Goal: Information Seeking & Learning: Check status

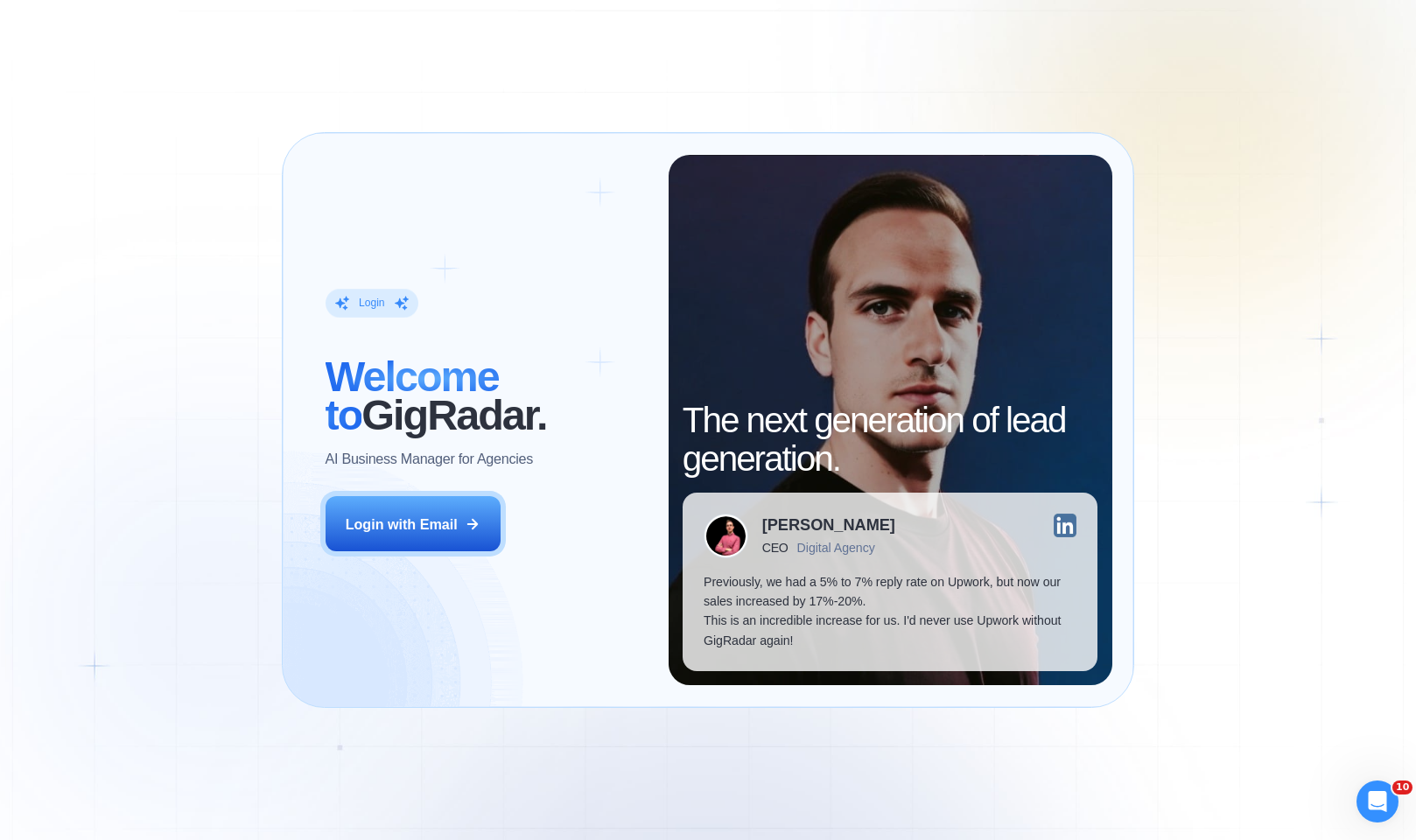
click at [452, 493] on div "Login ‍ Welcome to GigRadar. AI Business Manager for Agencies Login with Email" at bounding box center [486, 420] width 364 height 532
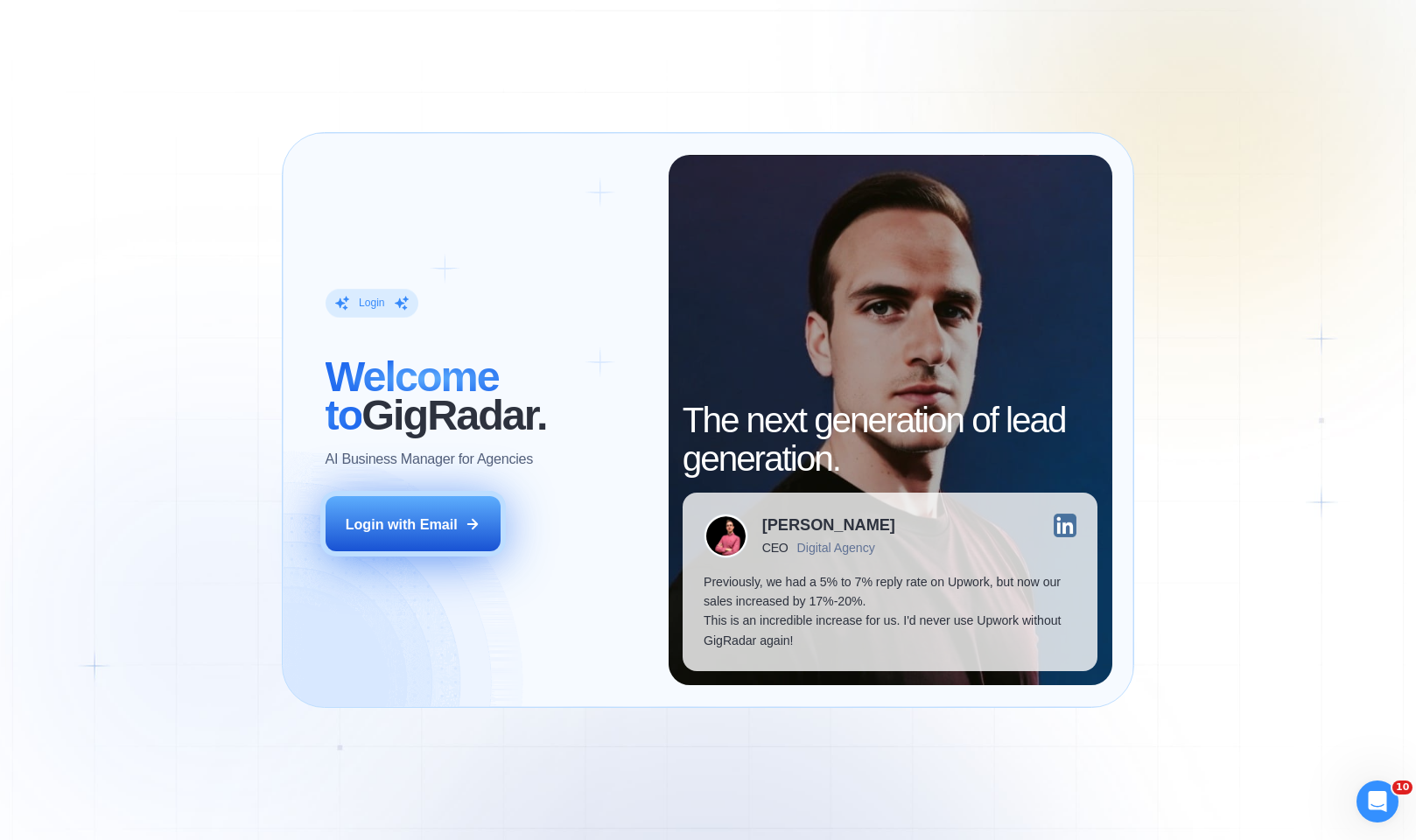
click at [449, 515] on div "Login with Email" at bounding box center [402, 524] width 112 height 20
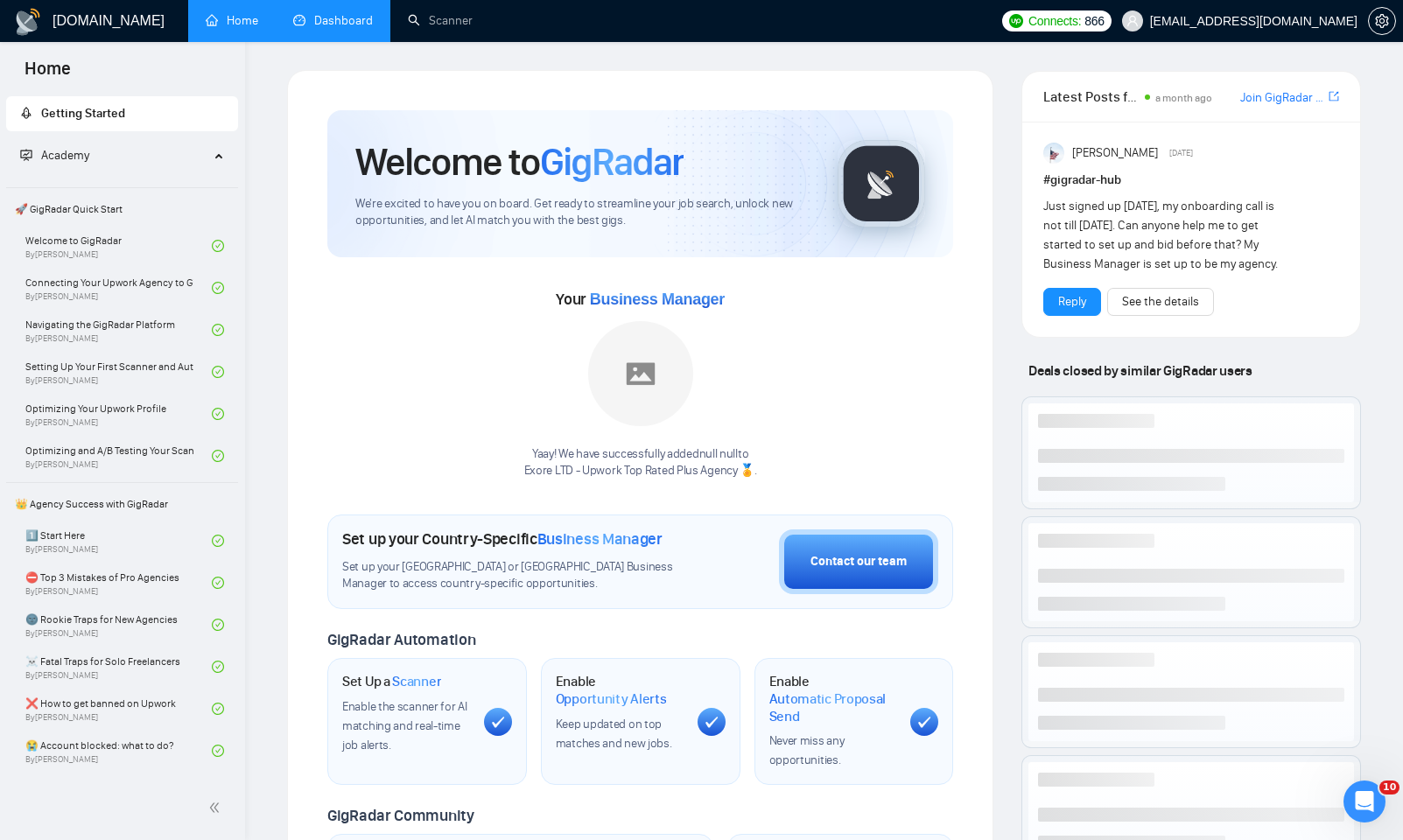
click at [365, 28] on link "Dashboard" at bounding box center [333, 20] width 80 height 15
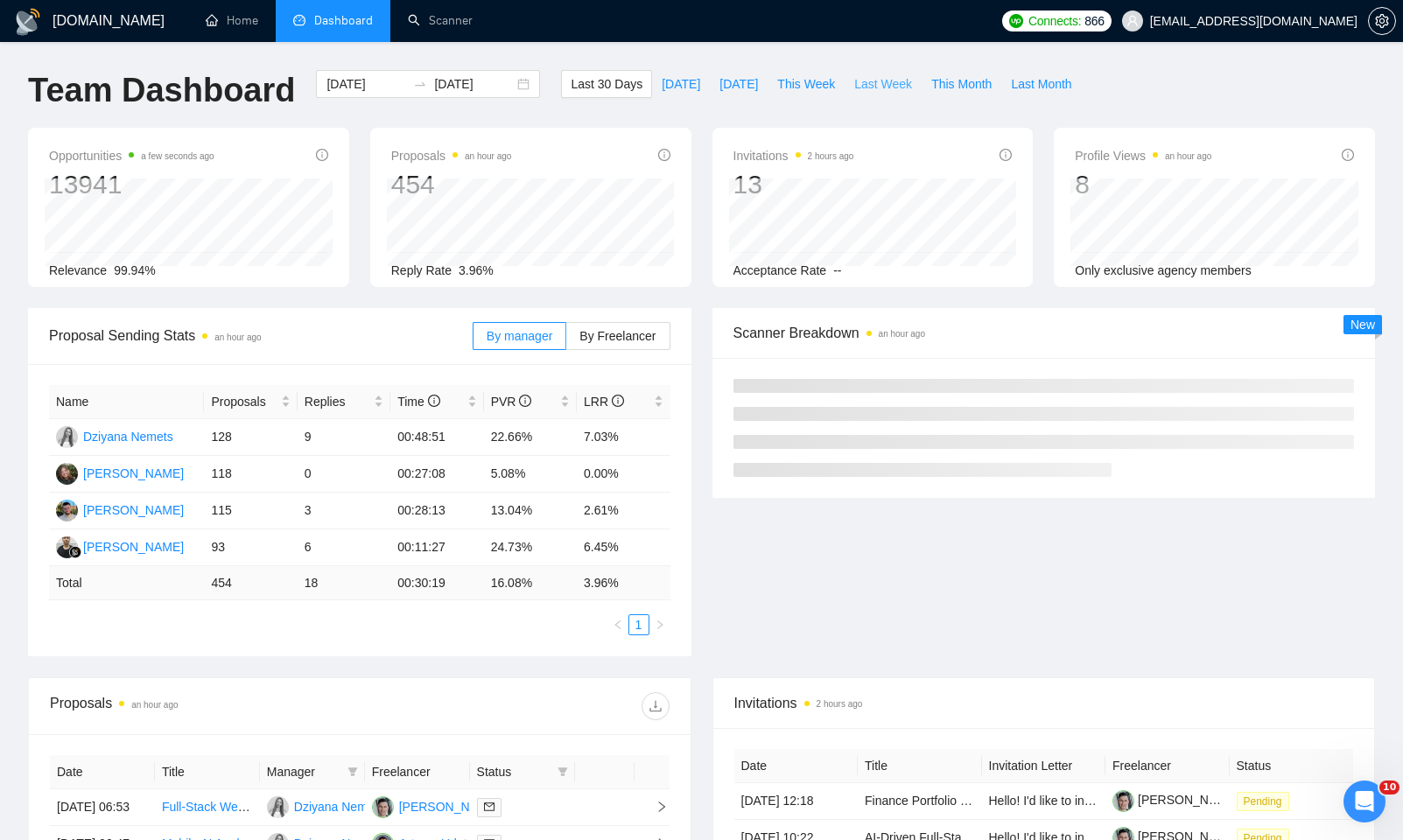
click at [883, 83] on span "Last Week" at bounding box center [883, 84] width 58 height 20
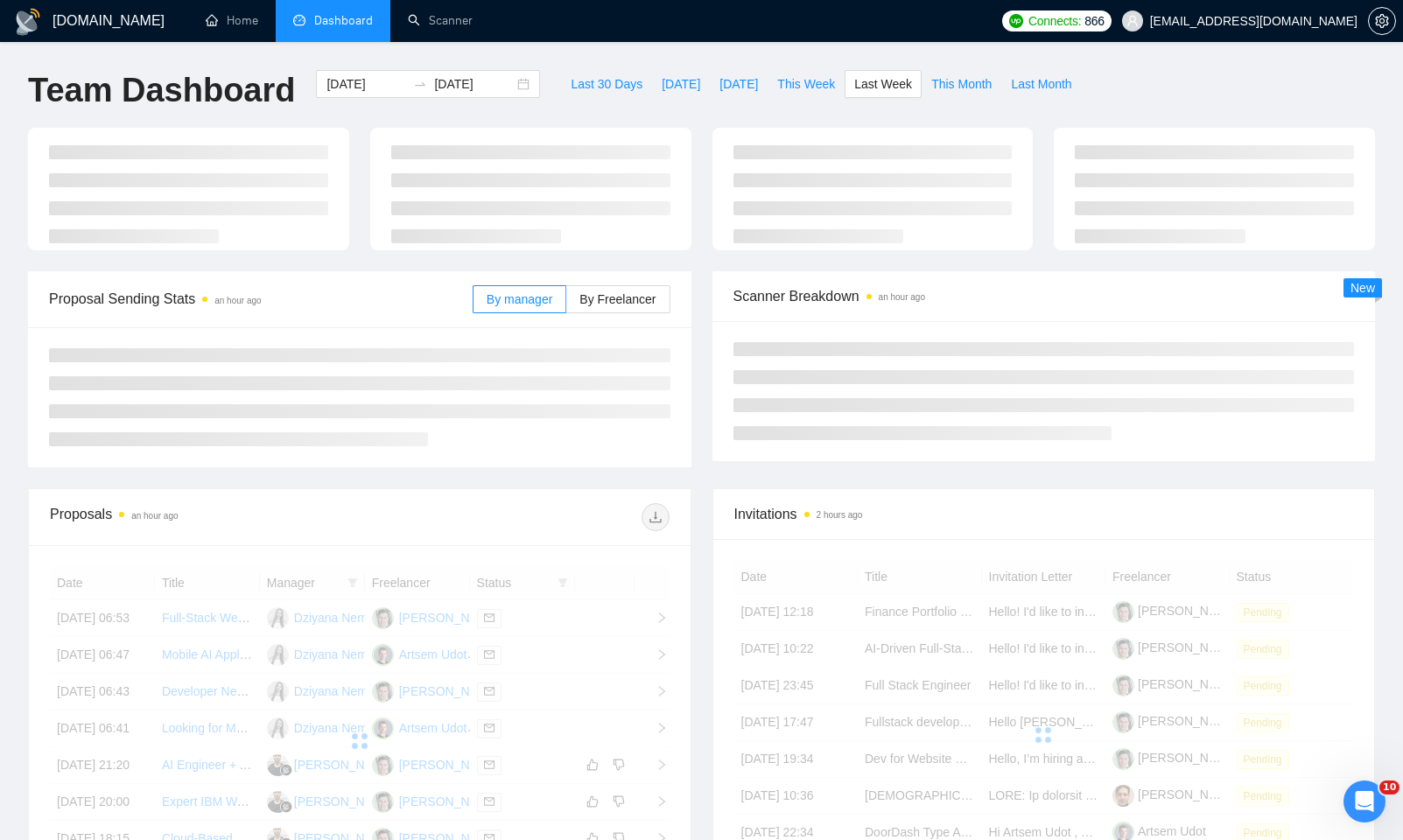
type input "2025-09-15"
type input "2025-09-21"
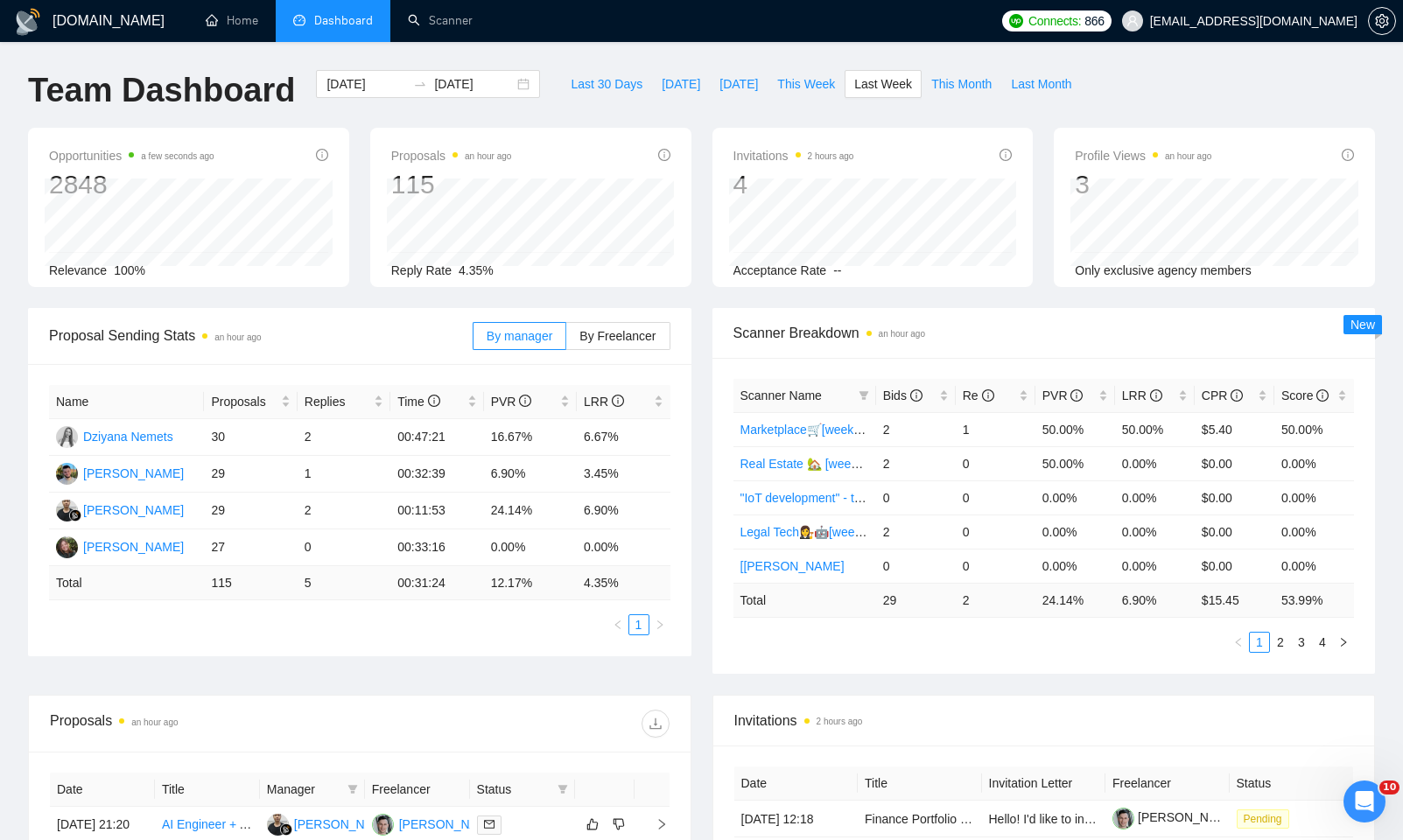
click at [357, 146] on div "Opportunities a few seconds ago 2848 Relevance 100%" at bounding box center [188, 207] width 342 height 159
drag, startPoint x: 462, startPoint y: 548, endPoint x: 528, endPoint y: 550, distance: 66.0
click at [528, 550] on tr "Hanna Hiren 27 0 00:33:16 0.00% 0.00%" at bounding box center [359, 548] width 621 height 36
click at [586, 126] on div "Last 30 Days Today Yesterday This Week Last Week This Month Last Month" at bounding box center [821, 99] width 541 height 58
click at [582, 128] on div "Proposals an hour ago 115 2025-09-19 Sent 17 Reply Rate 4.35%" at bounding box center [530, 207] width 321 height 159
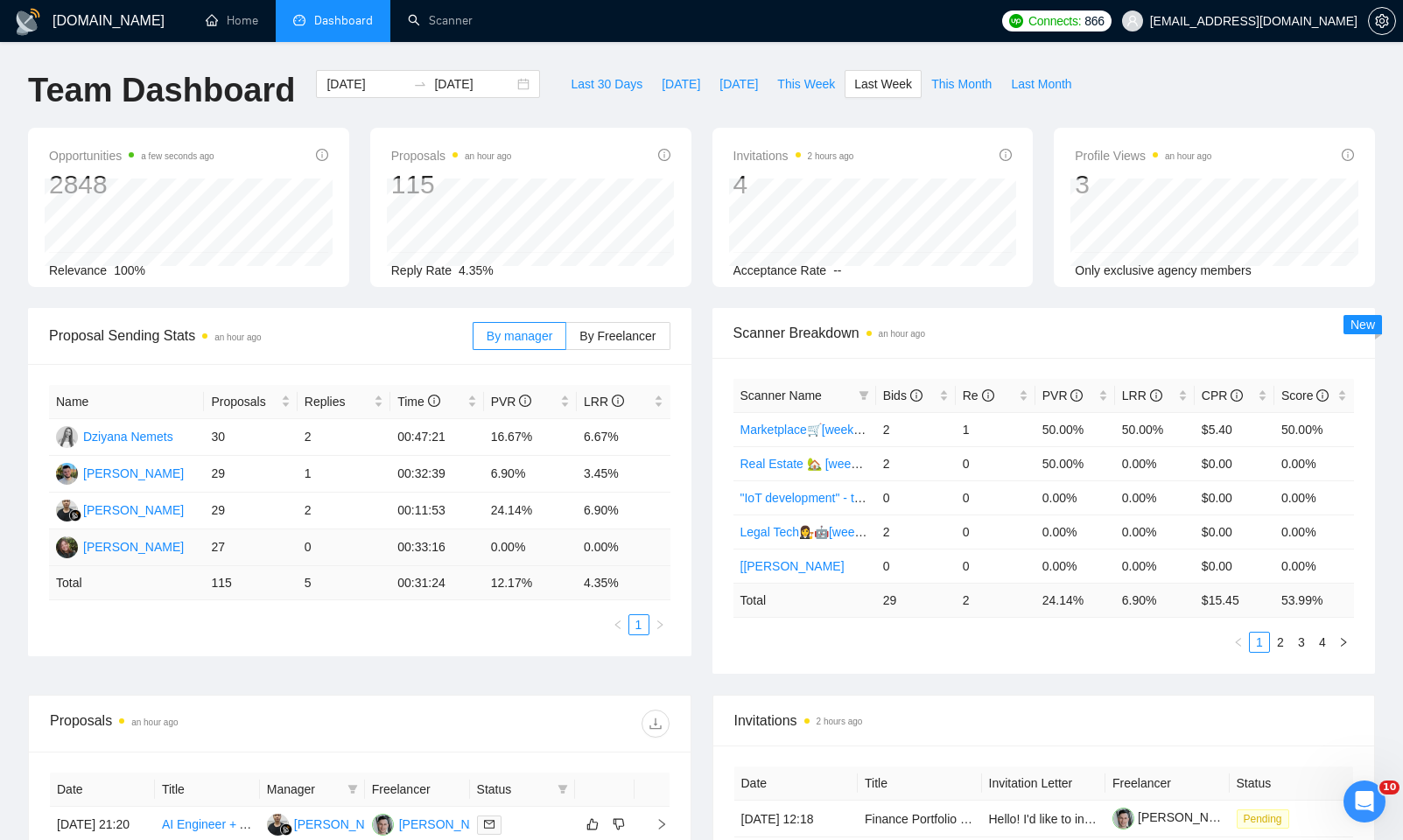
click at [208, 540] on td "27" at bounding box center [250, 548] width 92 height 36
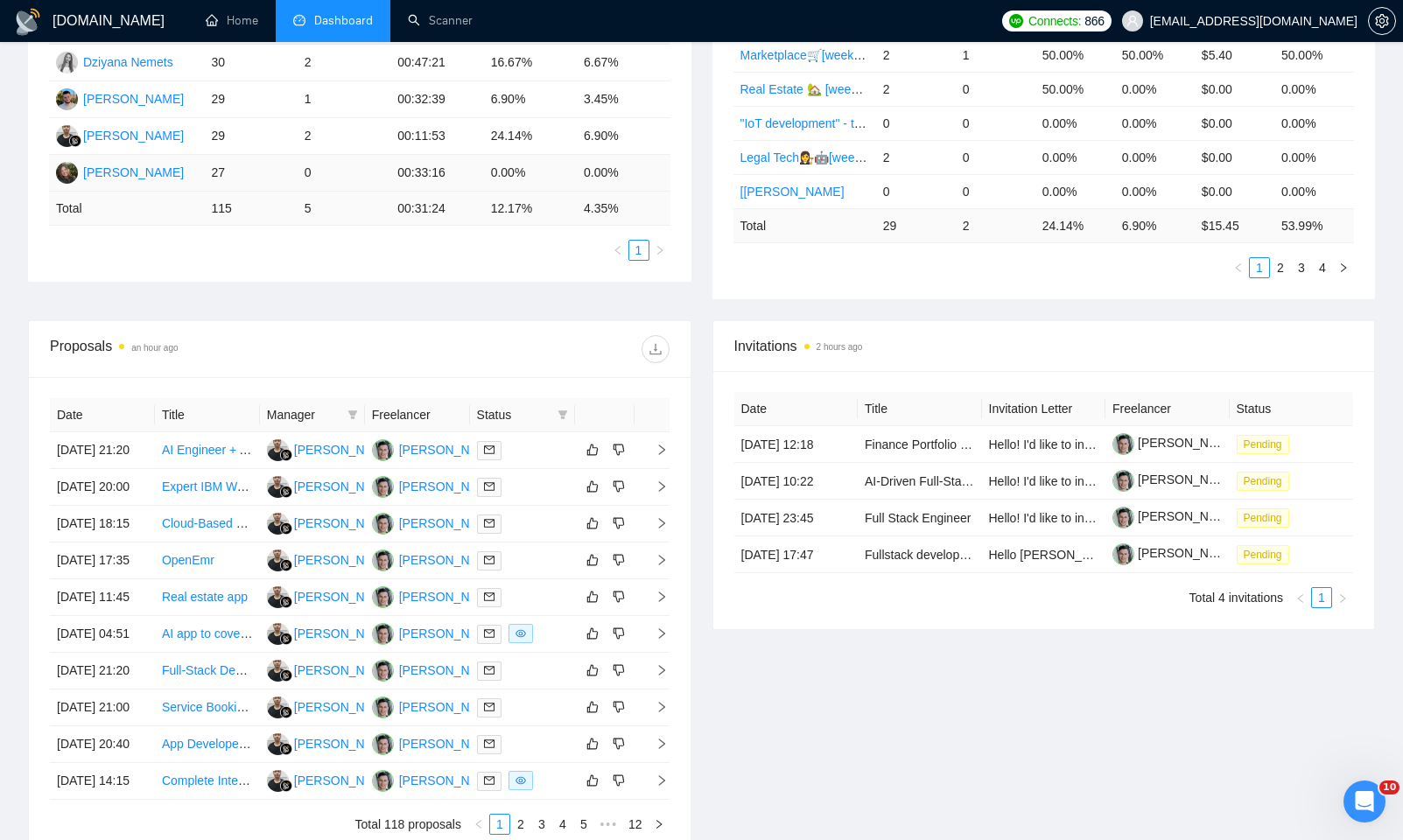
scroll to position [580, 0]
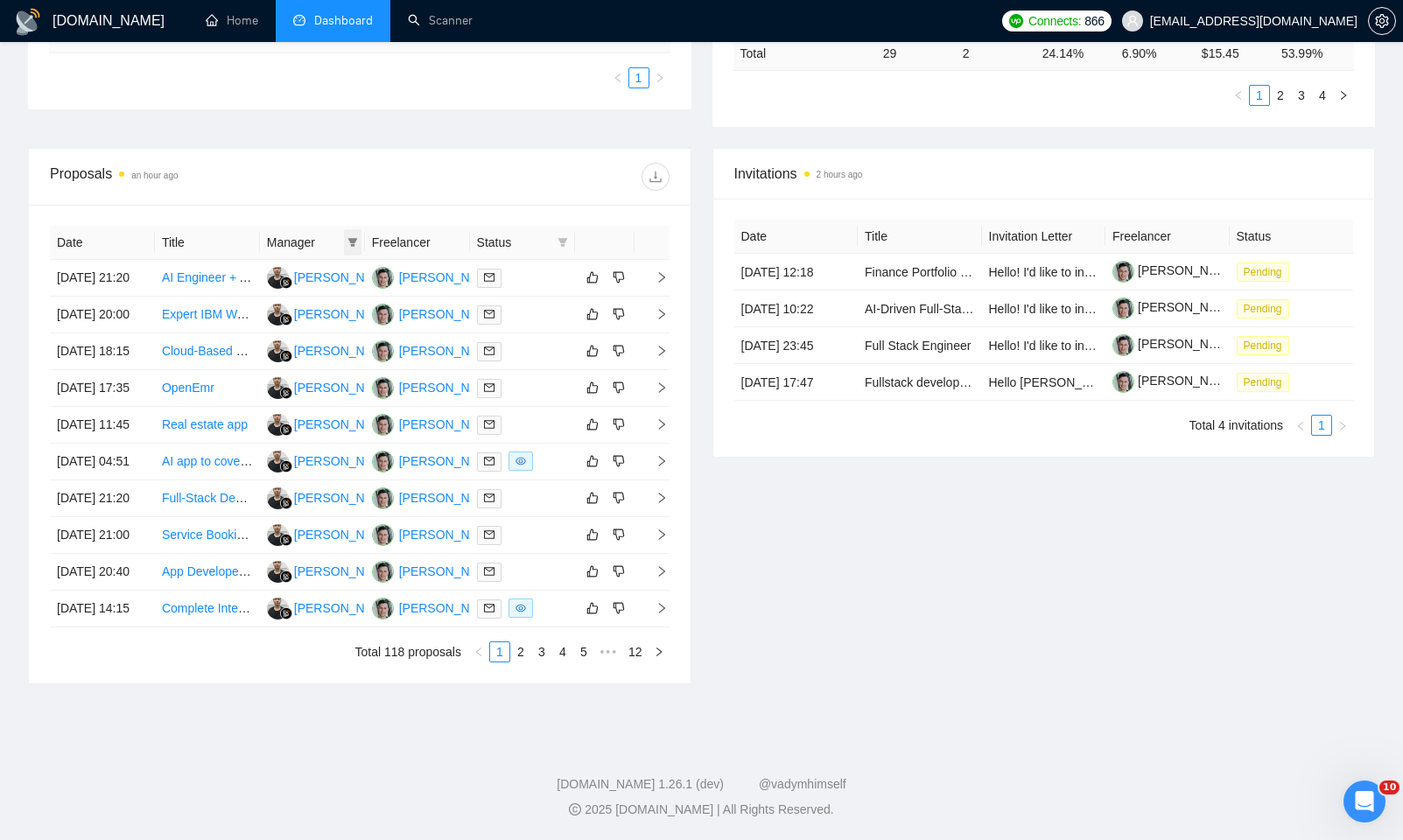
click at [356, 238] on icon "filter" at bounding box center [352, 243] width 10 height 9
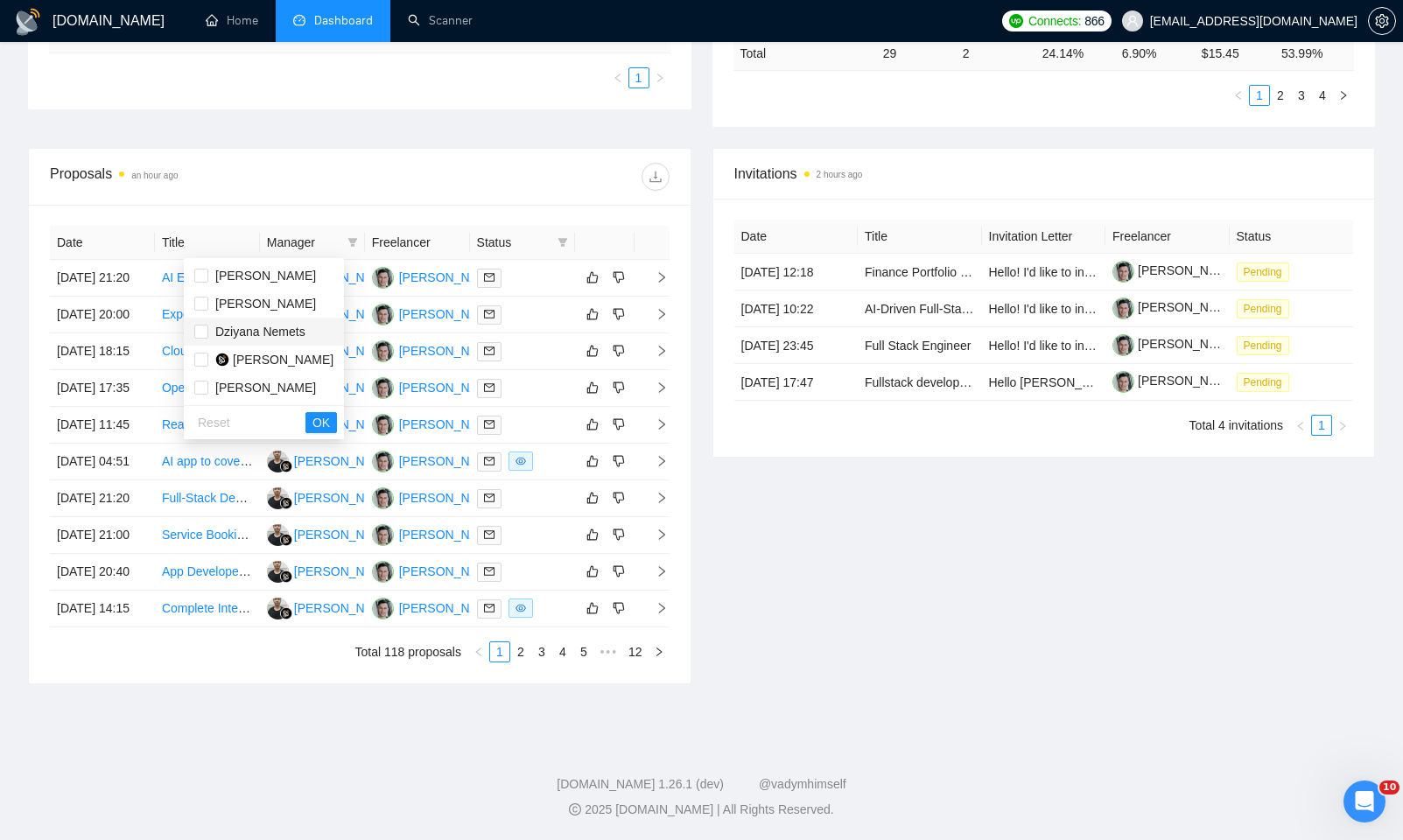
click at [268, 324] on span "Dziyana Nemets" at bounding box center [260, 332] width 90 height 14
click at [285, 324] on span "Dziyana Nemets" at bounding box center [260, 332] width 90 height 14
checkbox input "false"
click at [267, 268] on span "Hanna Hiren" at bounding box center [265, 276] width 100 height 14
checkbox input "true"
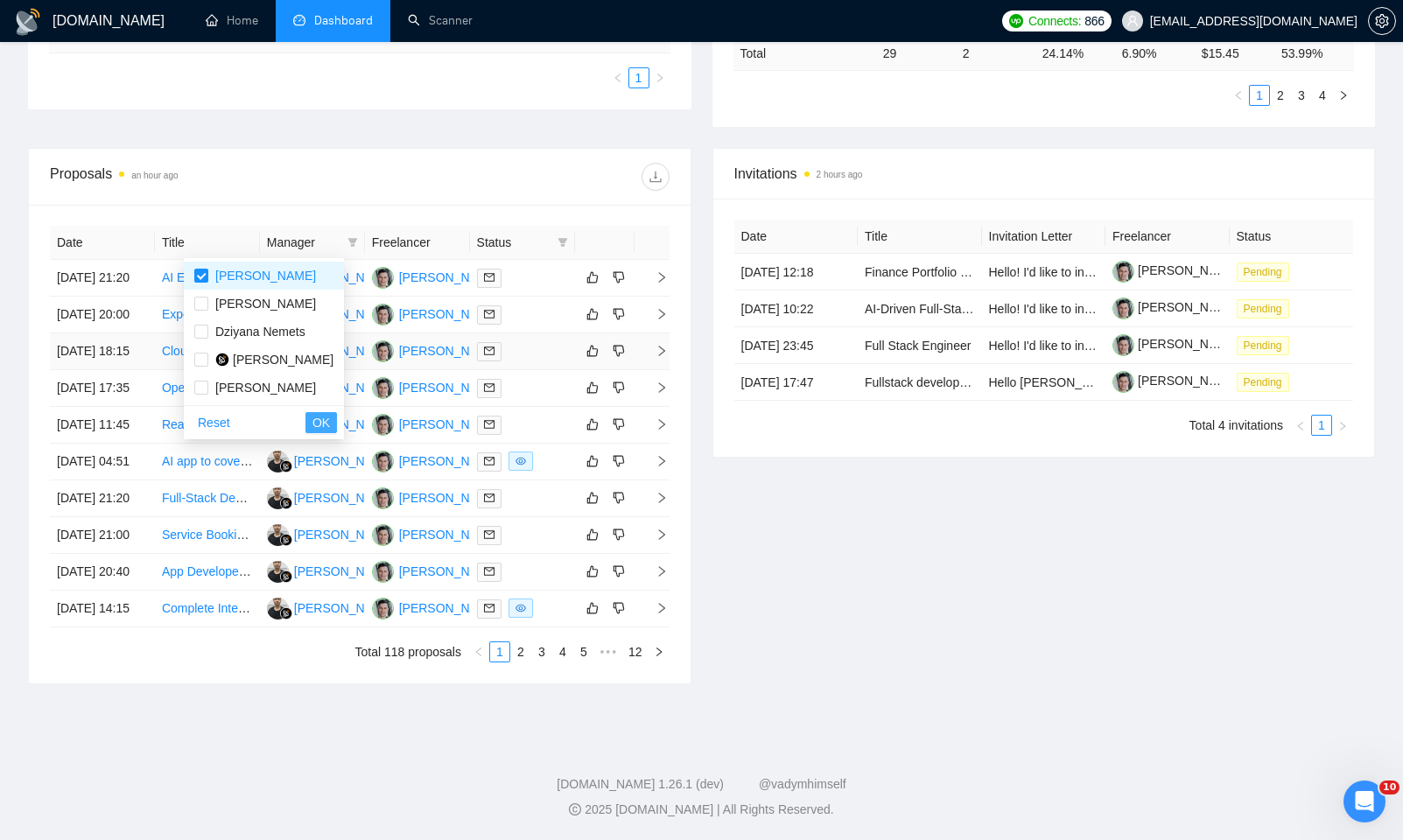
drag, startPoint x: 333, startPoint y: 384, endPoint x: 350, endPoint y: 371, distance: 21.4
click at [330, 413] on span "OK" at bounding box center [321, 423] width 18 height 20
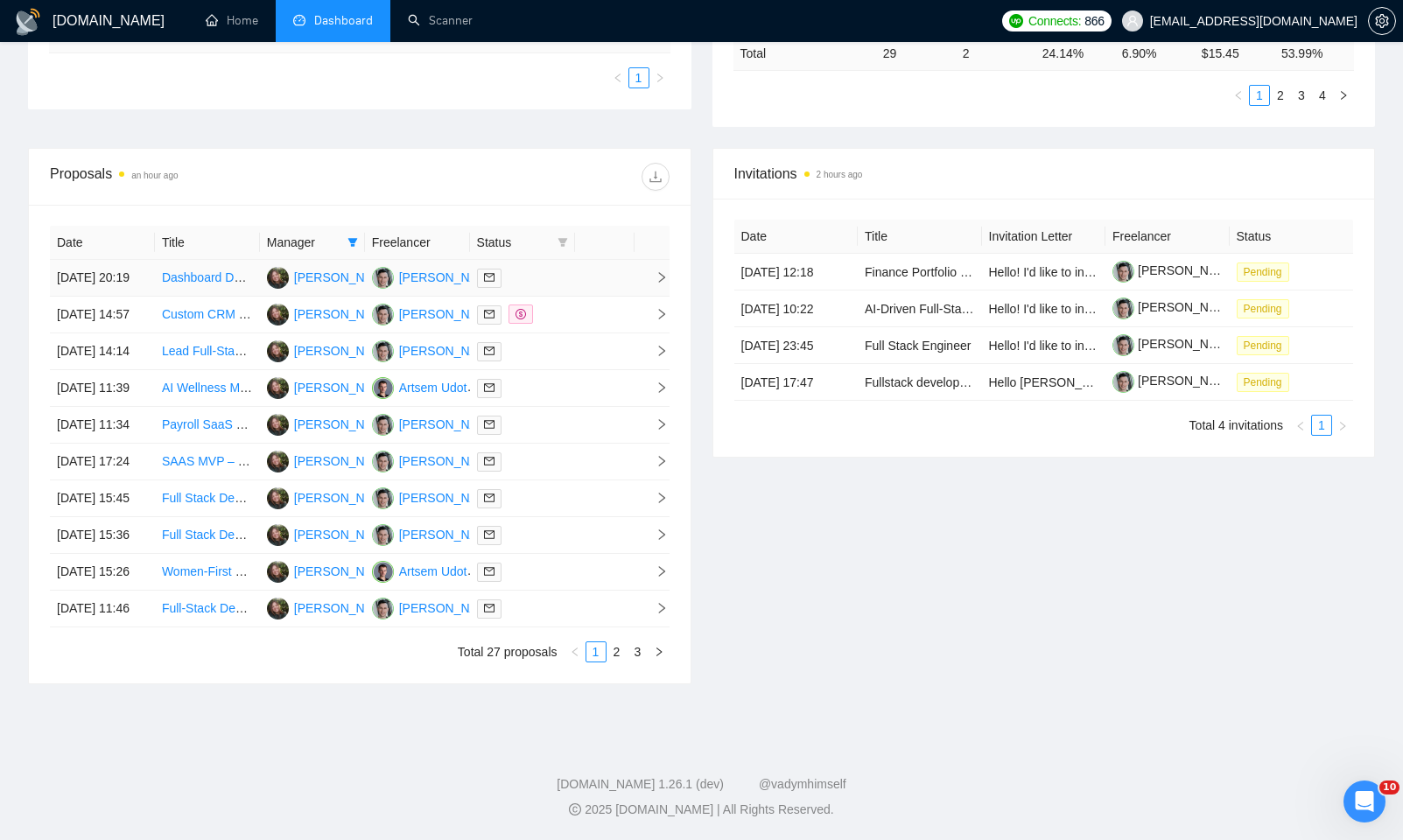
click at [616, 260] on td at bounding box center [605, 277] width 60 height 36
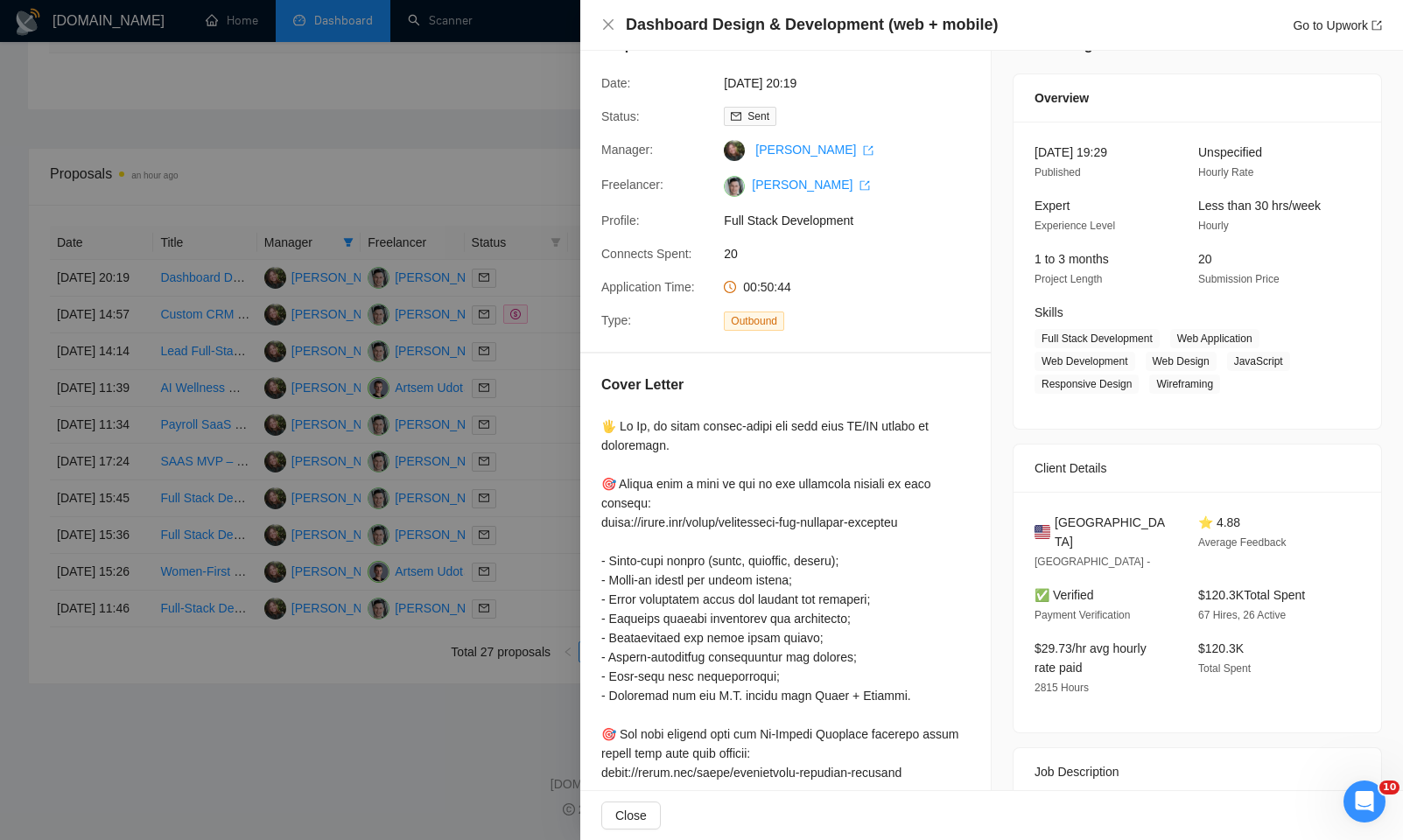
scroll to position [31, 0]
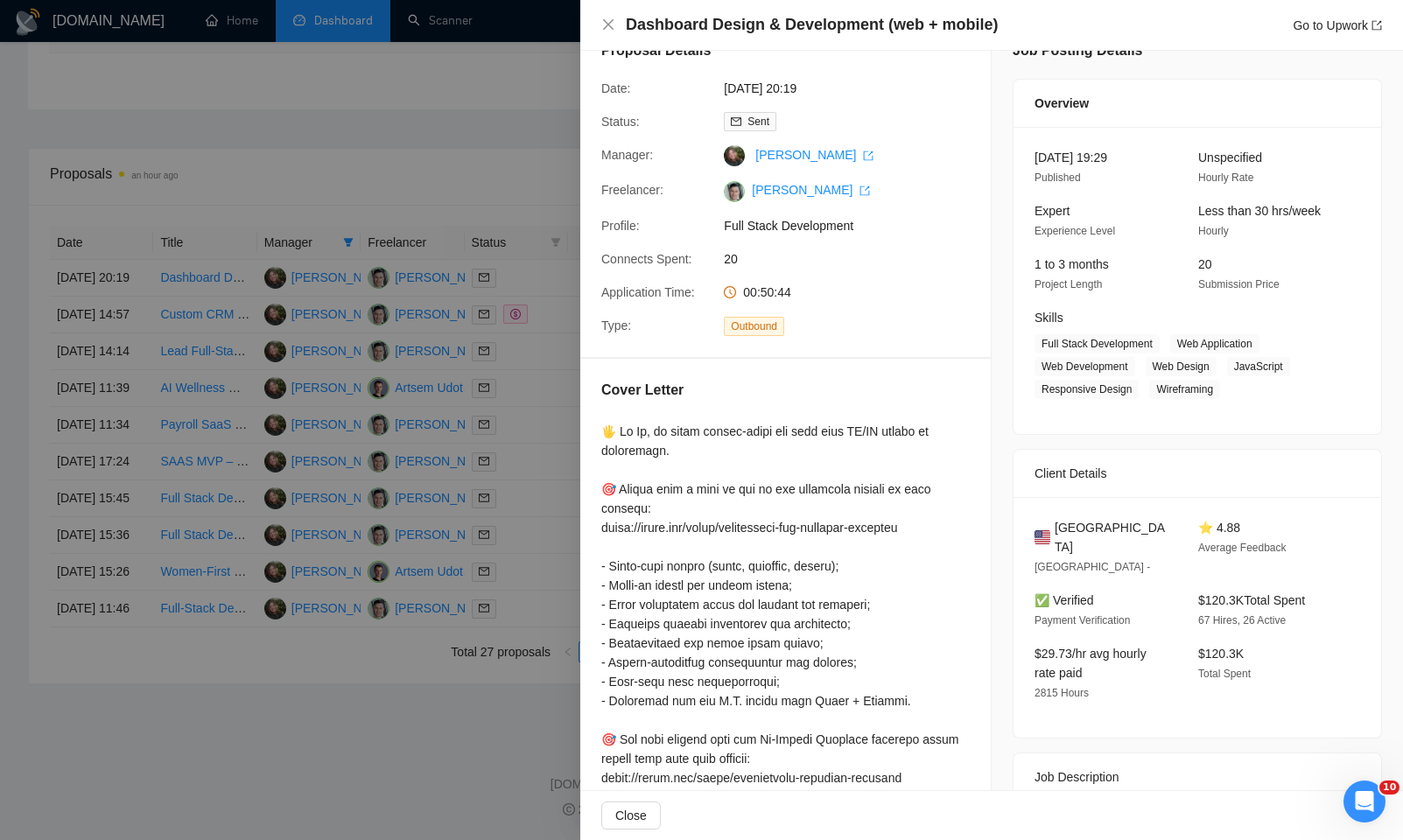
click at [714, 353] on div "Proposal Details Date: 19 Sep, 2025 20:19 Status: Sent Manager: Hanna Hiren Fre…" at bounding box center [786, 188] width 411 height 338
click at [717, 372] on div "Cover Letter" at bounding box center [786, 809] width 411 height 900
click at [549, 372] on div at bounding box center [702, 420] width 1403 height 840
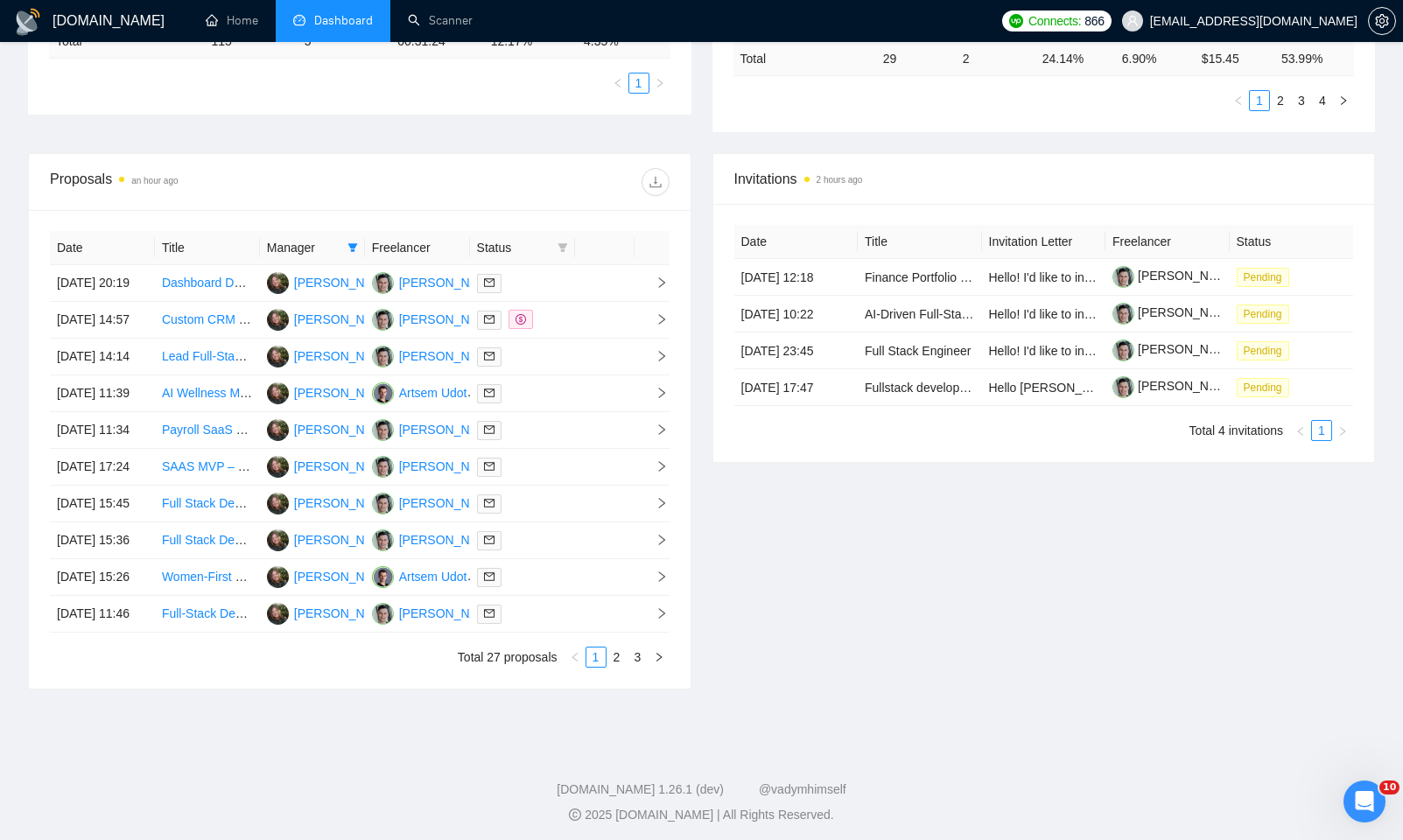
scroll to position [542, 0]
click at [660, 472] on icon "right" at bounding box center [661, 466] width 12 height 12
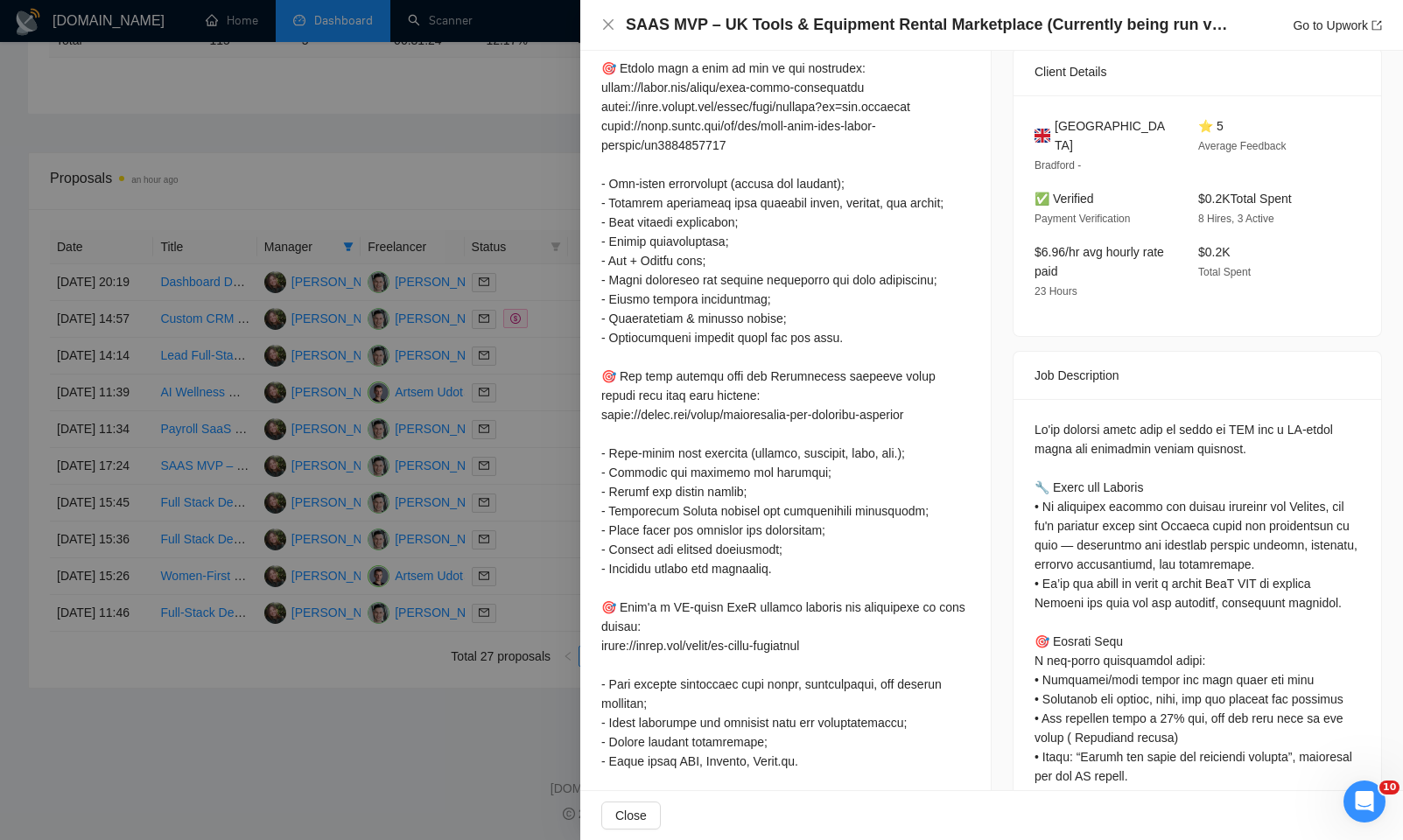
scroll to position [0, 0]
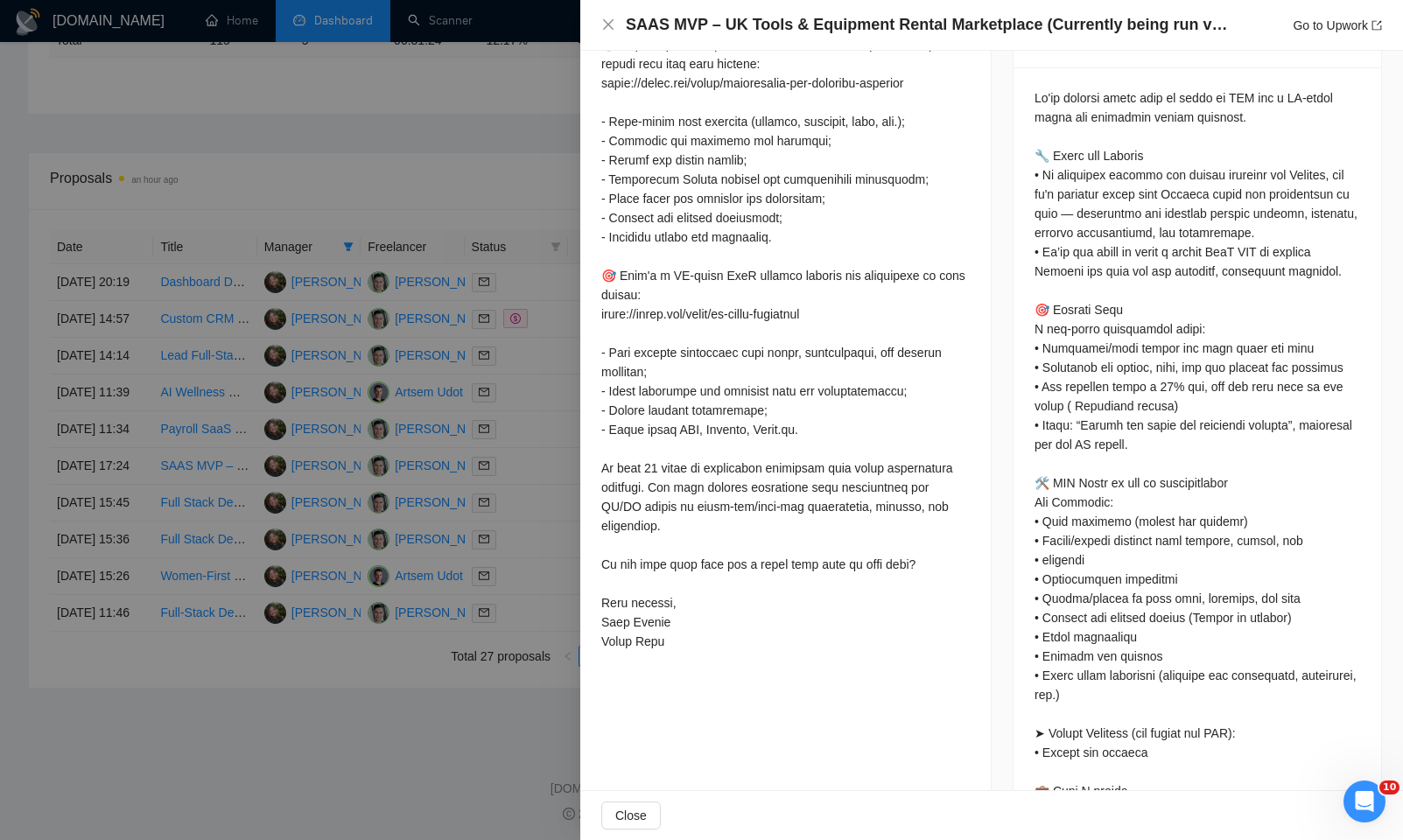
scroll to position [977, 0]
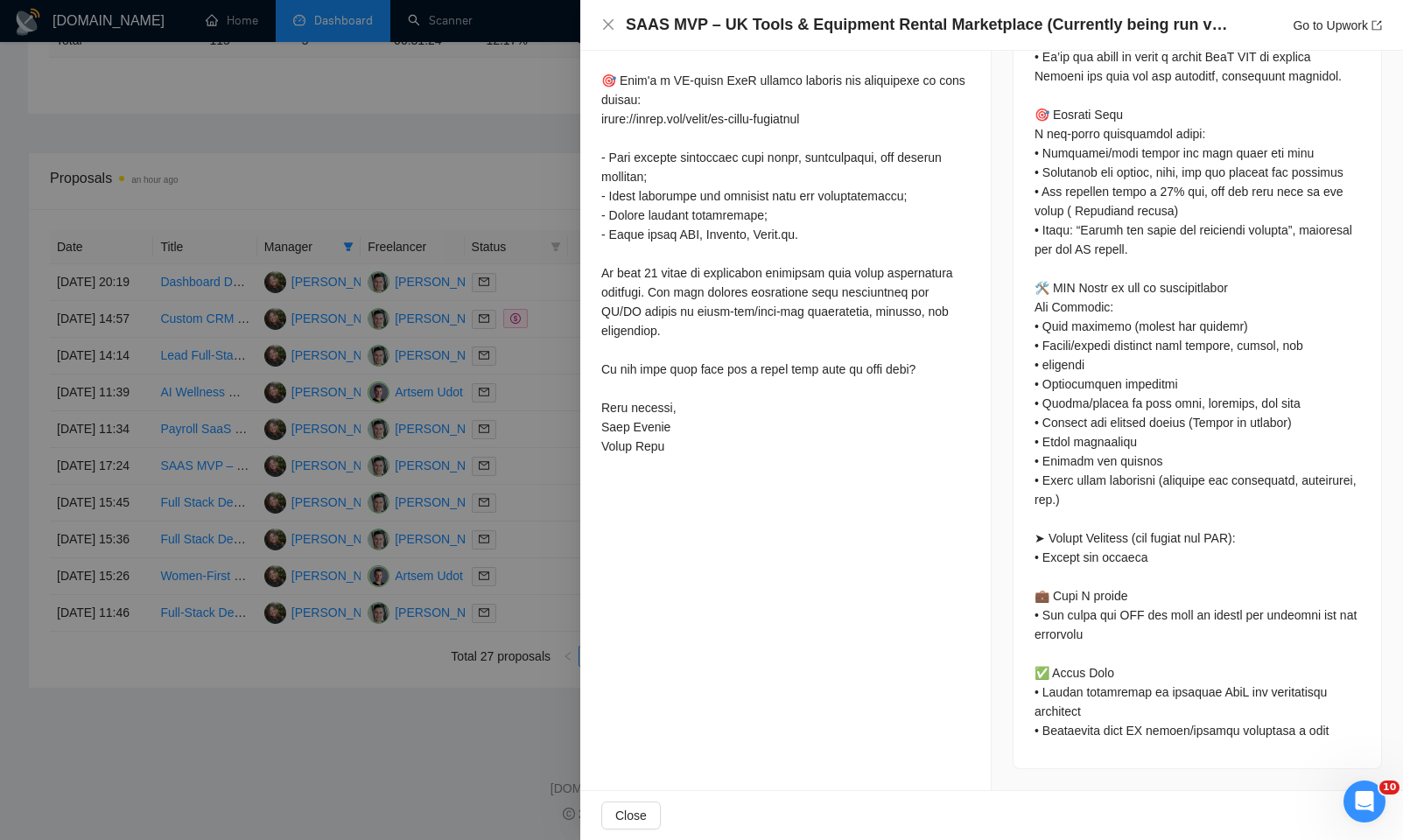
click at [349, 493] on div at bounding box center [702, 420] width 1403 height 840
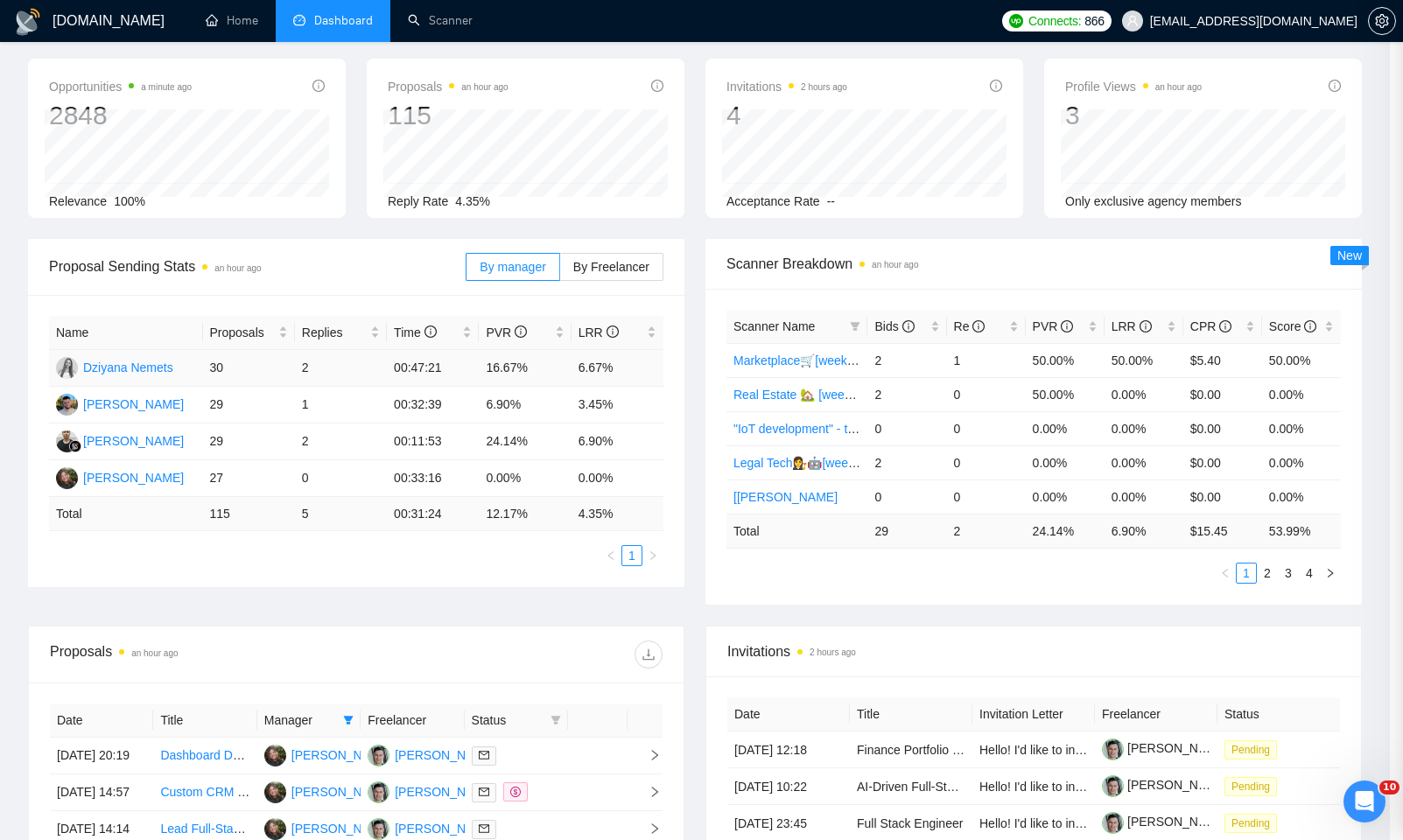
scroll to position [0, 0]
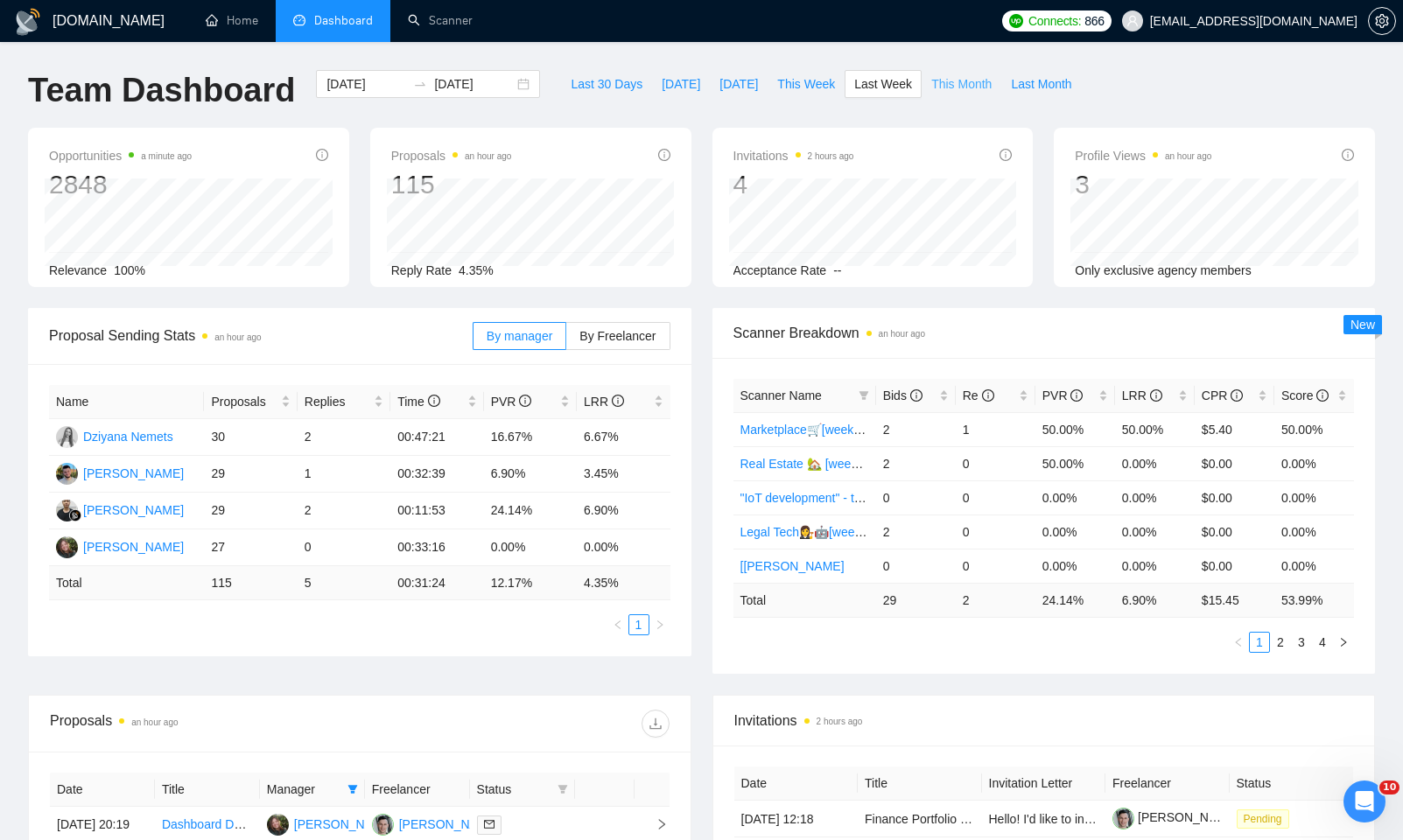
click at [953, 76] on span "This Month" at bounding box center [961, 84] width 60 height 20
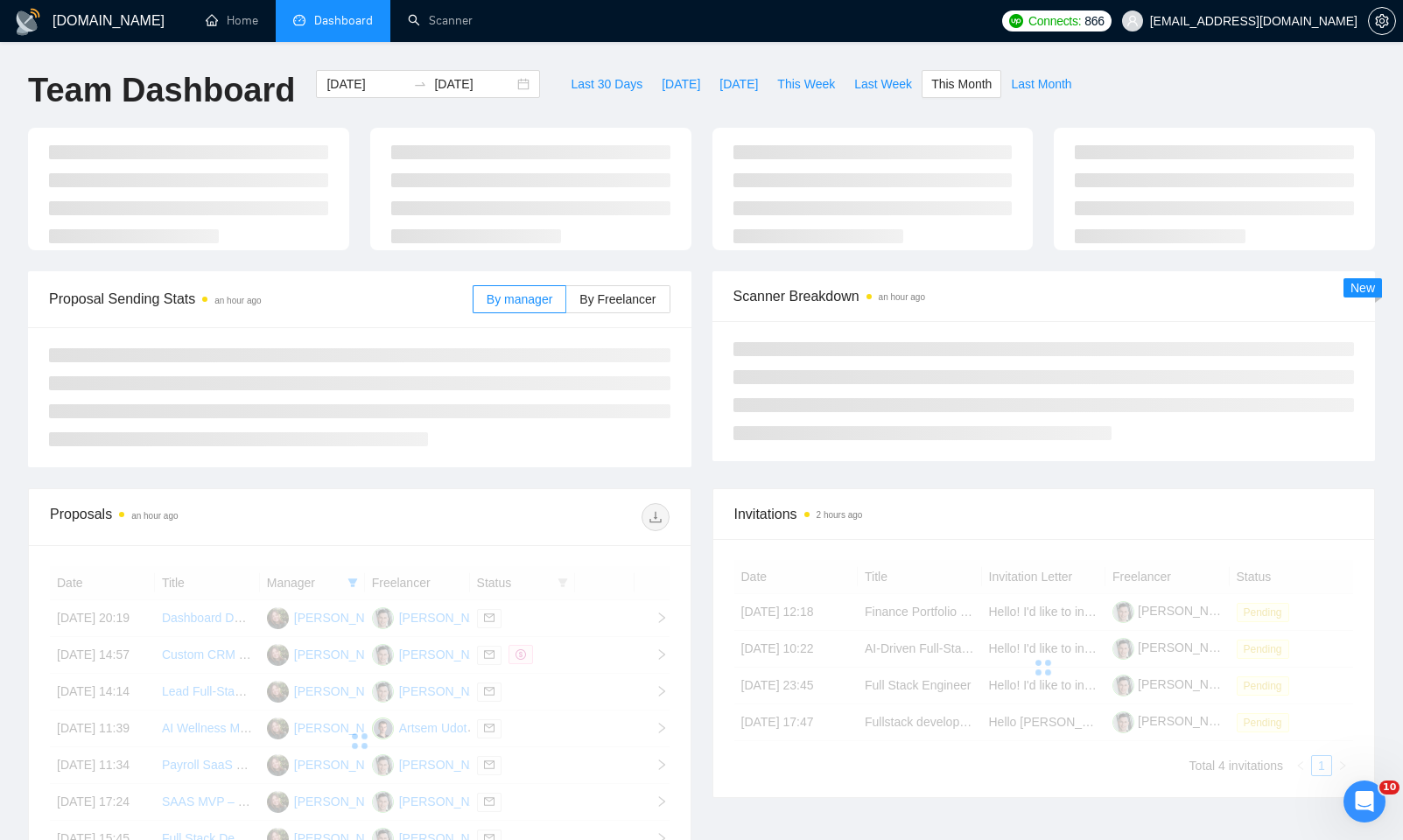
type input "2025-09-01"
type input "2025-09-30"
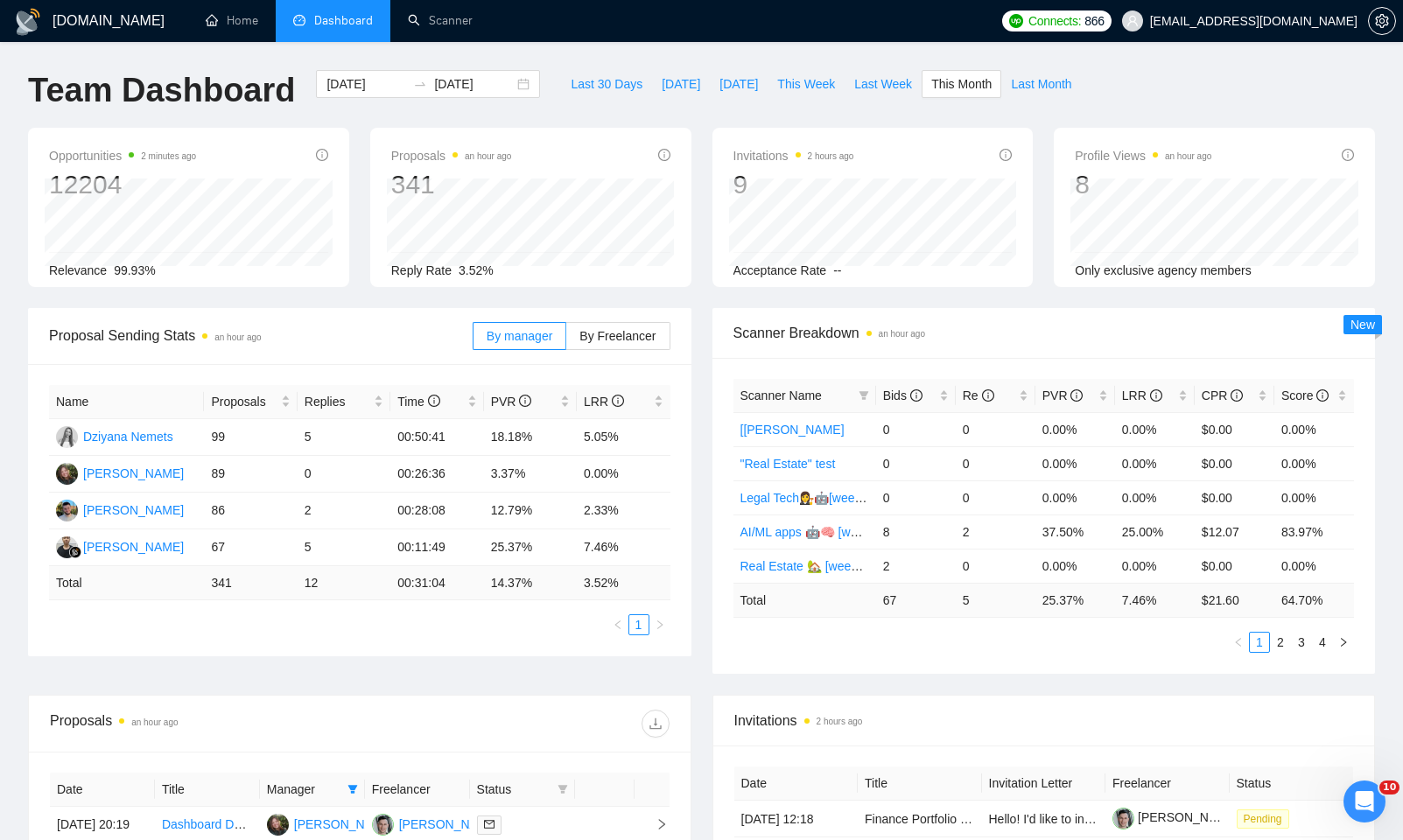
click at [338, 331] on span "Proposal Sending Stats an hour ago" at bounding box center [261, 335] width 423 height 22
click at [344, 325] on span "Proposal Sending Stats an hour ago" at bounding box center [261, 335] width 423 height 22
drag, startPoint x: 263, startPoint y: 337, endPoint x: 221, endPoint y: 337, distance: 42.0
click at [221, 337] on time "an hour ago" at bounding box center [237, 337] width 46 height 10
click at [332, 333] on span "Proposal Sending Stats an hour ago" at bounding box center [261, 335] width 423 height 22
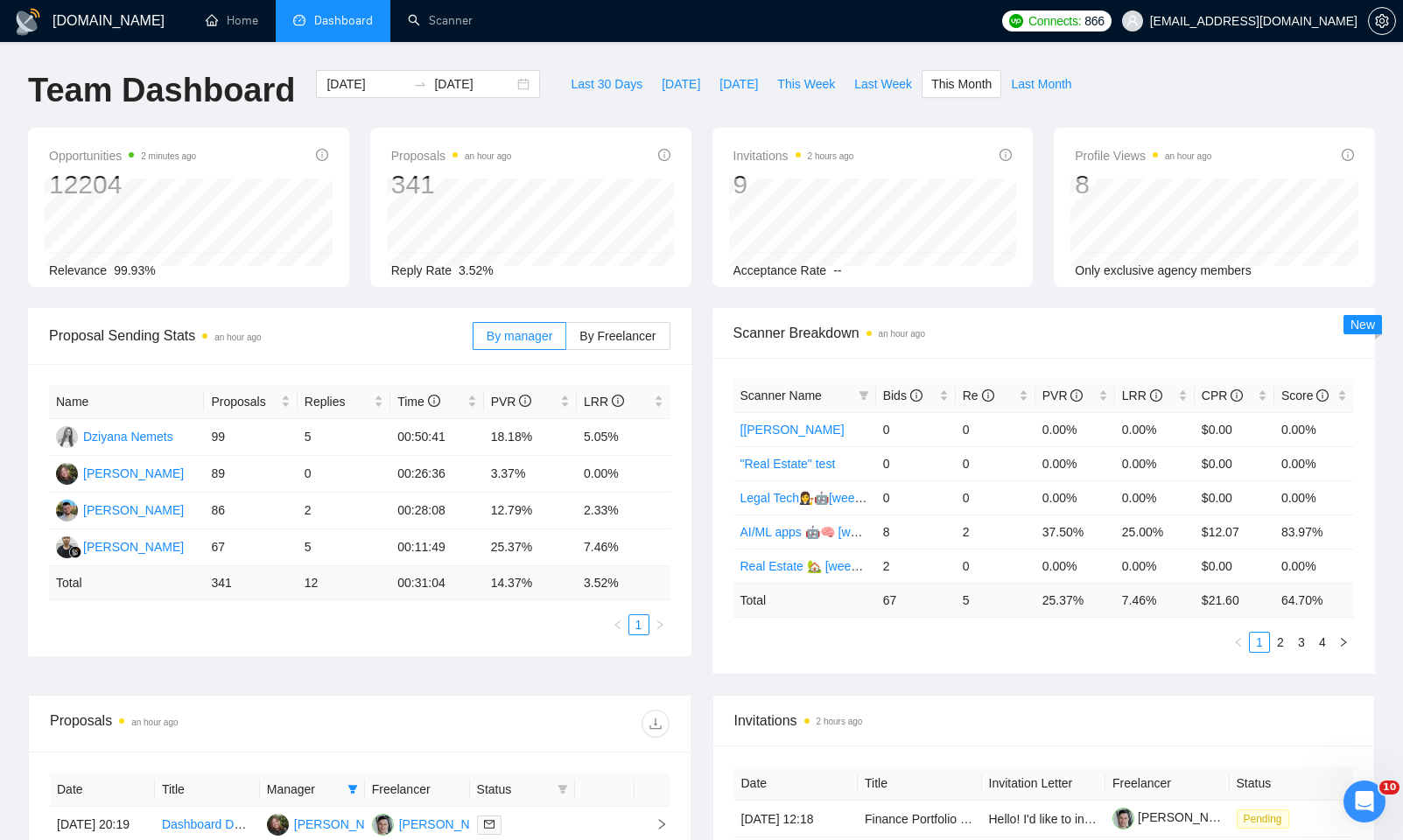
click at [383, 611] on div "Name Proposals Replies Time PVR LRR Dziyana Nemets 99 5 00:50:41 18.18% 5.05% H…" at bounding box center [359, 510] width 621 height 251
click at [382, 612] on div "Name Proposals Replies Time PVR LRR Dziyana Nemets 99 5 00:50:41 18.18% 5.05% H…" at bounding box center [359, 510] width 621 height 251
click at [520, 119] on div "2025-09-01 2025-09-30" at bounding box center [429, 99] width 245 height 58
click at [889, 84] on span "Last Week" at bounding box center [883, 84] width 58 height 20
type input "2025-09-15"
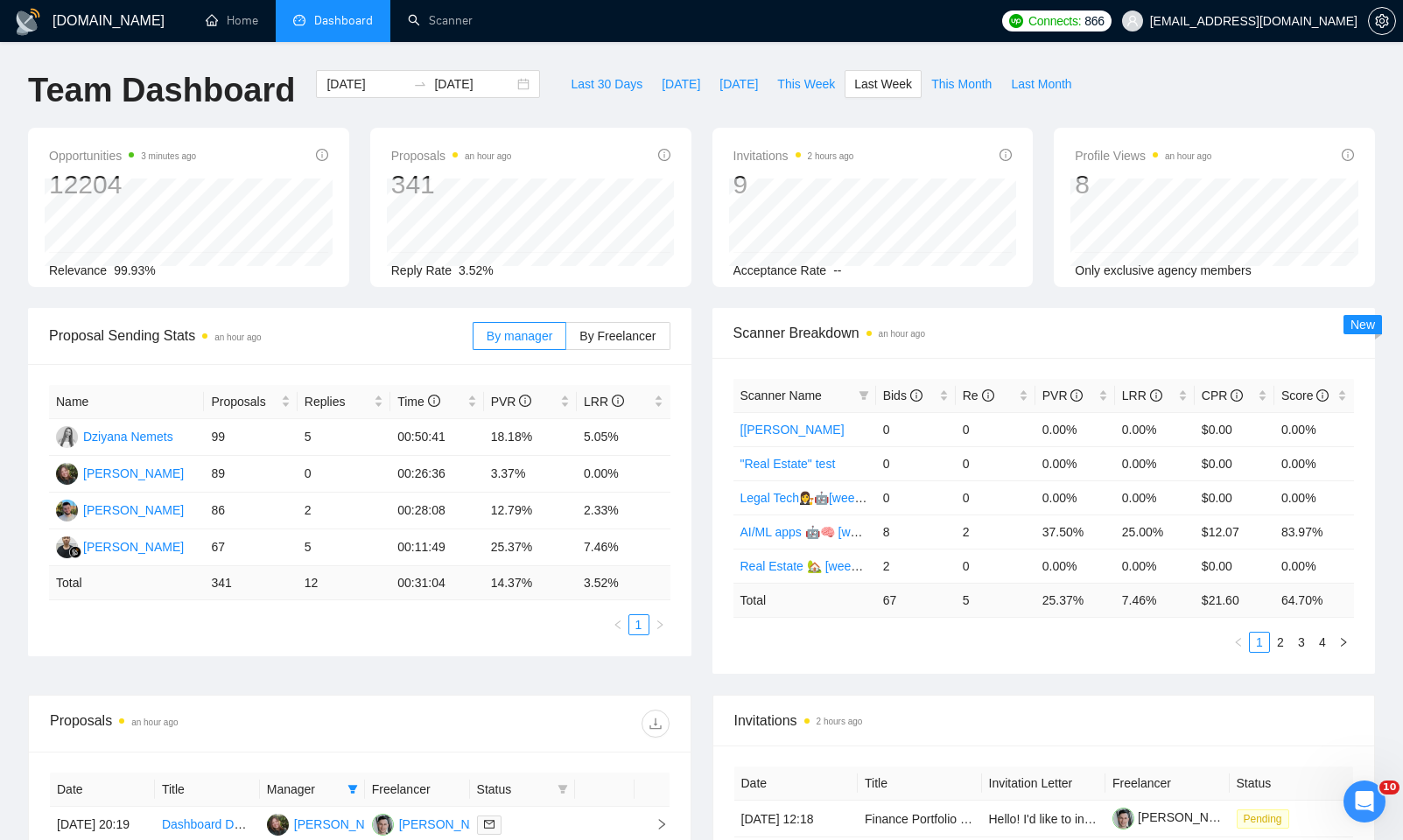
type input "2025-09-21"
drag, startPoint x: 305, startPoint y: 500, endPoint x: 317, endPoint y: 508, distance: 14.4
click at [317, 508] on td "2" at bounding box center [344, 510] width 92 height 36
click at [315, 505] on td "2" at bounding box center [344, 510] width 92 height 36
drag, startPoint x: 484, startPoint y: 548, endPoint x: 525, endPoint y: 550, distance: 41.0
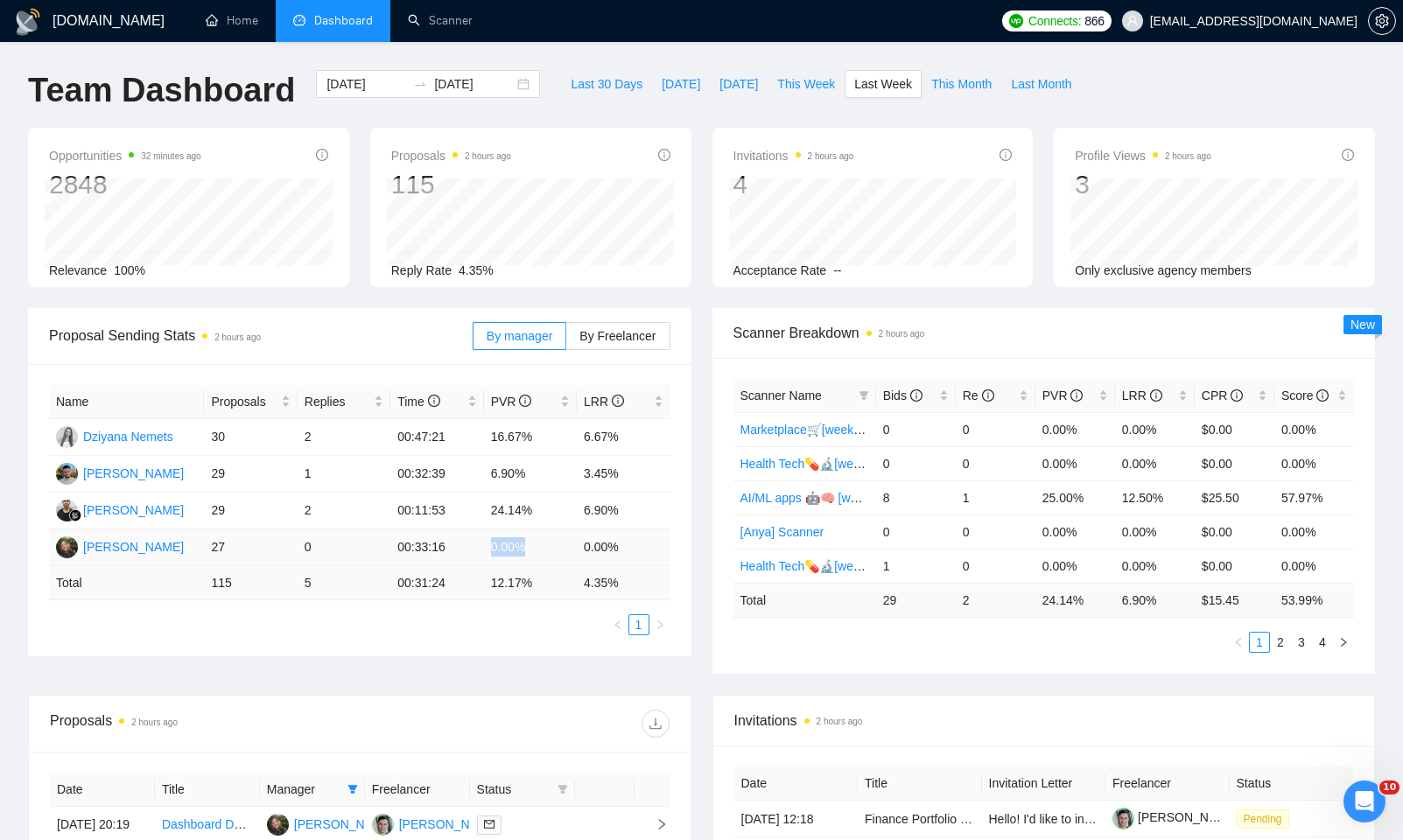
click at [525, 550] on td "0.00%" at bounding box center [530, 548] width 92 height 36
click at [500, 560] on td "0.00%" at bounding box center [530, 548] width 92 height 36
click at [473, 614] on ul "1" at bounding box center [359, 625] width 621 height 21
click at [468, 613] on div "Name Proposals Replies Time PVR LRR Dziyana Nemets 30 2 00:47:21 16.67% 6.67% A…" at bounding box center [359, 510] width 621 height 251
click at [468, 614] on ul "1" at bounding box center [359, 625] width 621 height 21
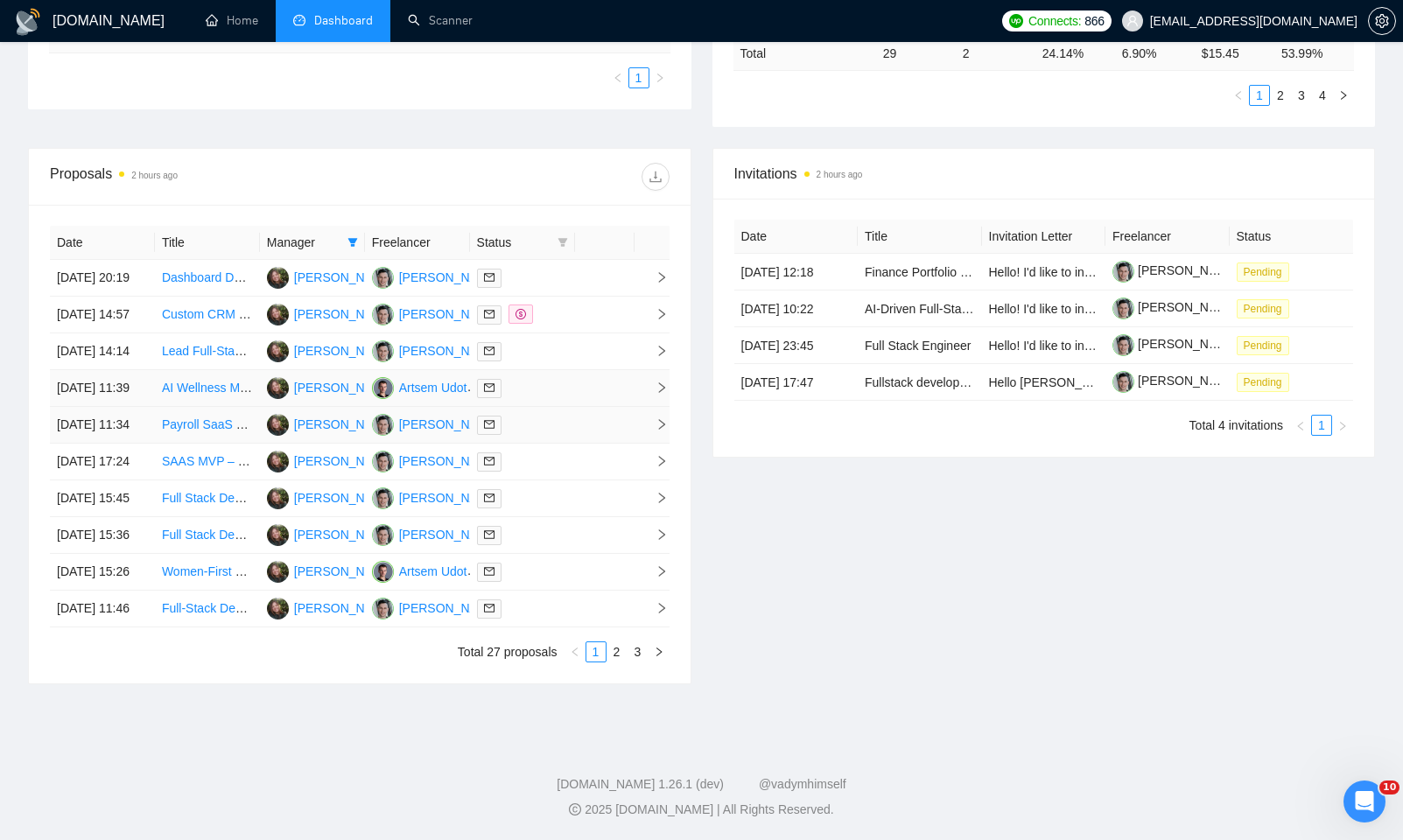
scroll to position [35, 0]
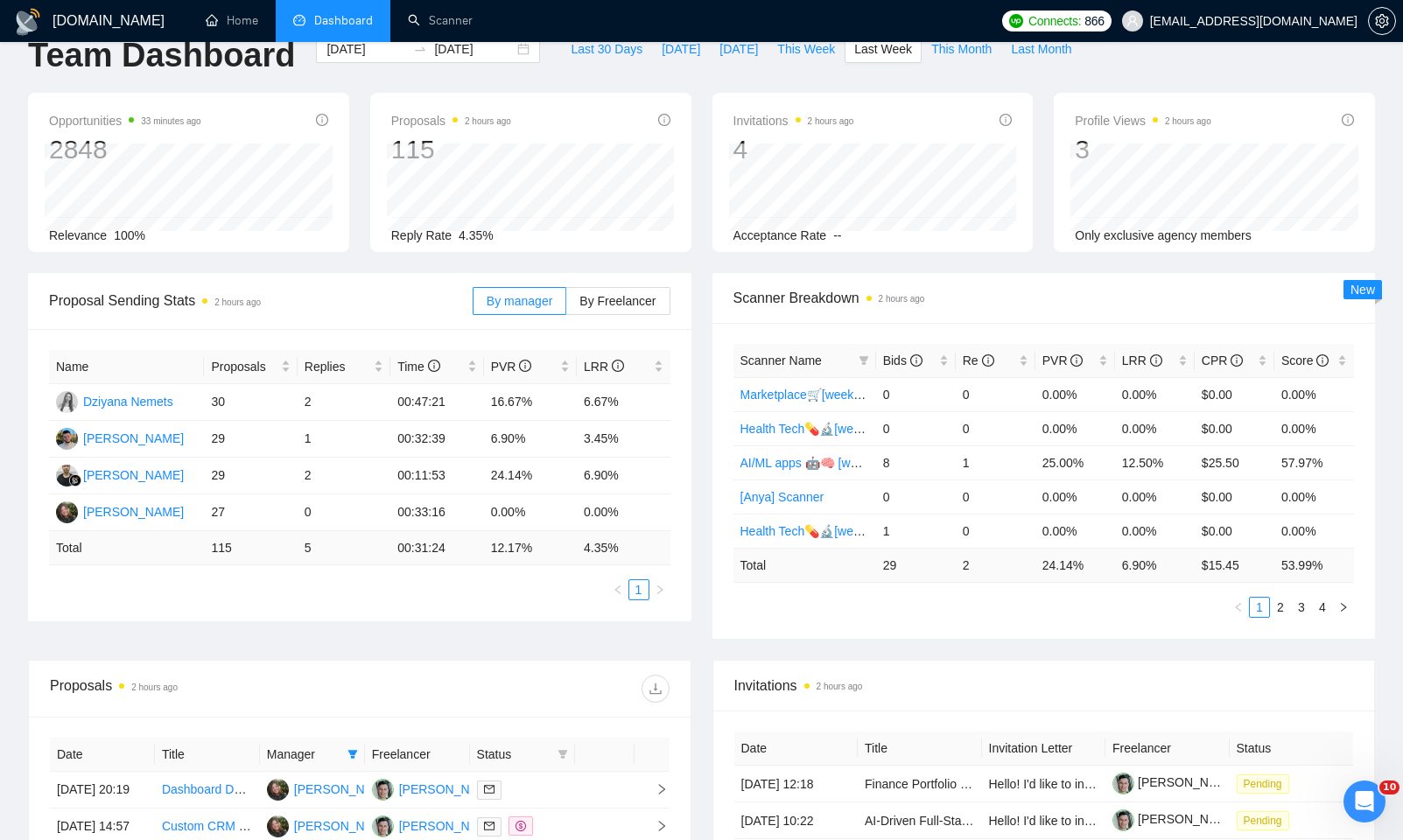
click at [487, 604] on div "Name Proposals Replies Time PVR LRR Dziyana Nemets 30 2 00:47:21 16.67% 6.67% A…" at bounding box center [360, 475] width 663 height 292
click at [489, 596] on ul "1" at bounding box center [359, 590] width 621 height 21
drag, startPoint x: 636, startPoint y: 249, endPoint x: 621, endPoint y: 276, distance: 30.9
click at [632, 252] on div "Opportunities 34 minutes ago 2848 Relevance 100% Proposals 2 hours ago 115 2025…" at bounding box center [702, 182] width 1368 height 180
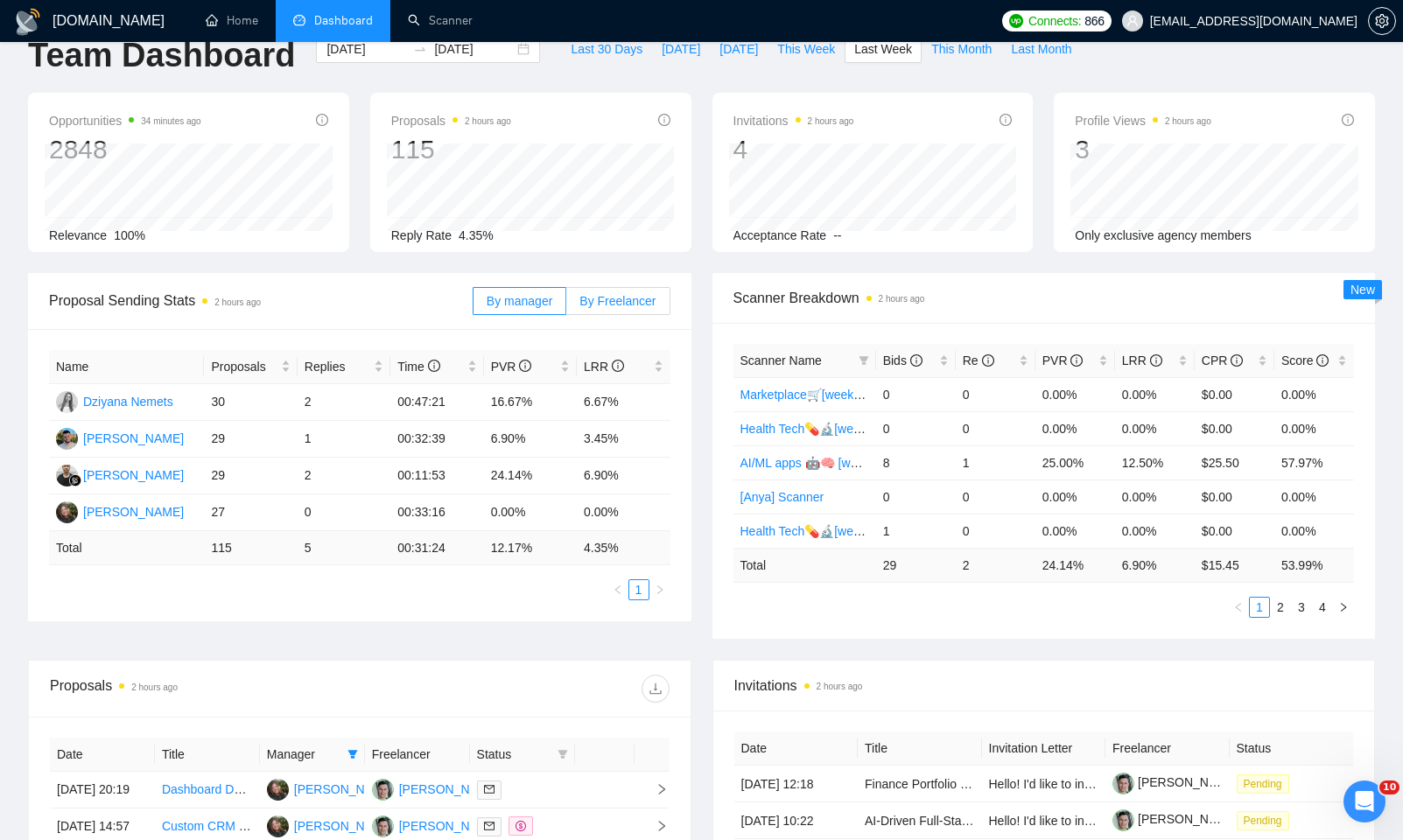
click at [615, 292] on div "By manager By Freelancer" at bounding box center [572, 300] width 197 height 56
click at [614, 294] on span "By Freelancer" at bounding box center [618, 301] width 76 height 14
click at [566, 306] on input "By Freelancer" at bounding box center [566, 306] width 0 height 0
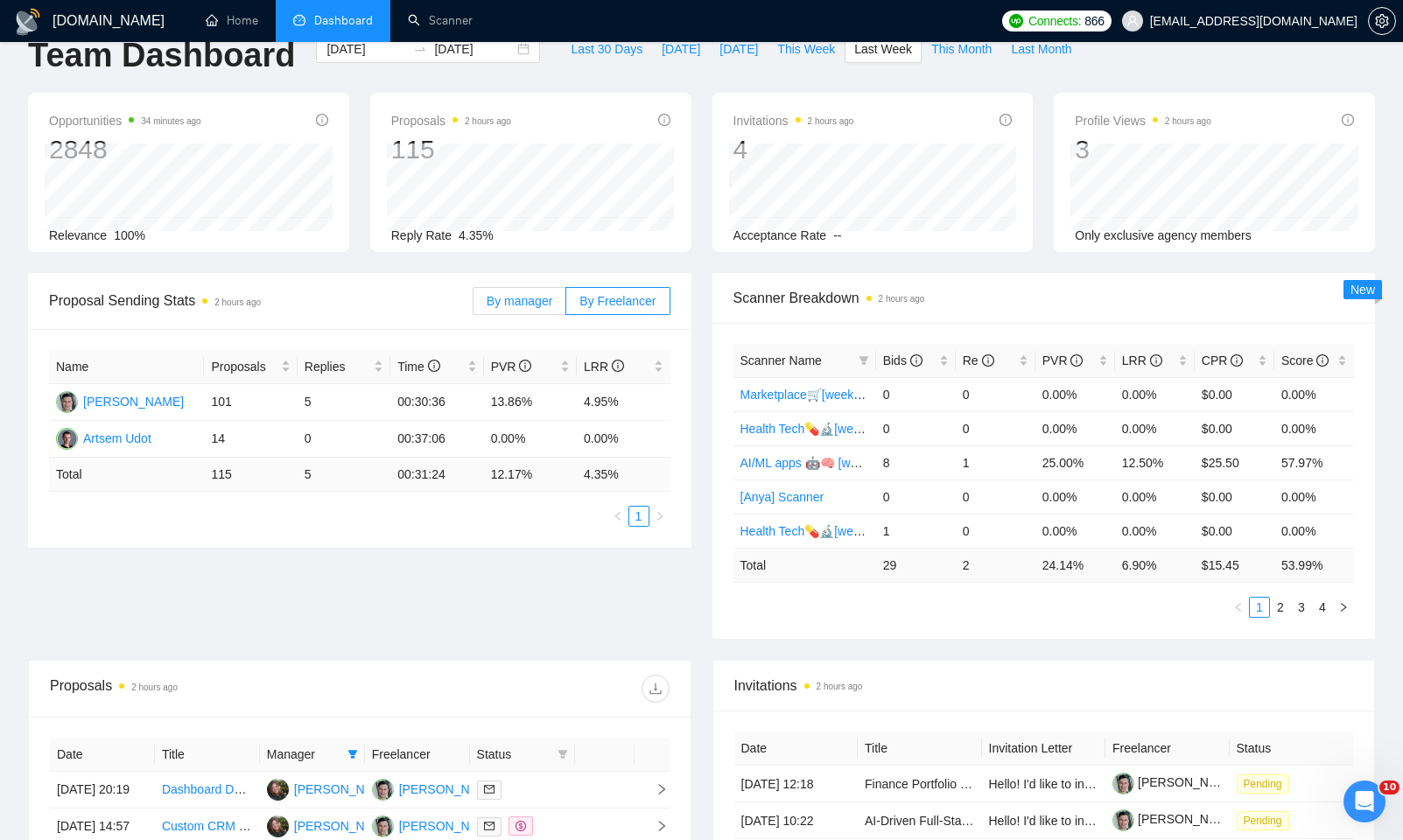
click at [540, 308] on span "By manager" at bounding box center [519, 301] width 66 height 14
click at [474, 306] on input "By manager" at bounding box center [474, 306] width 0 height 0
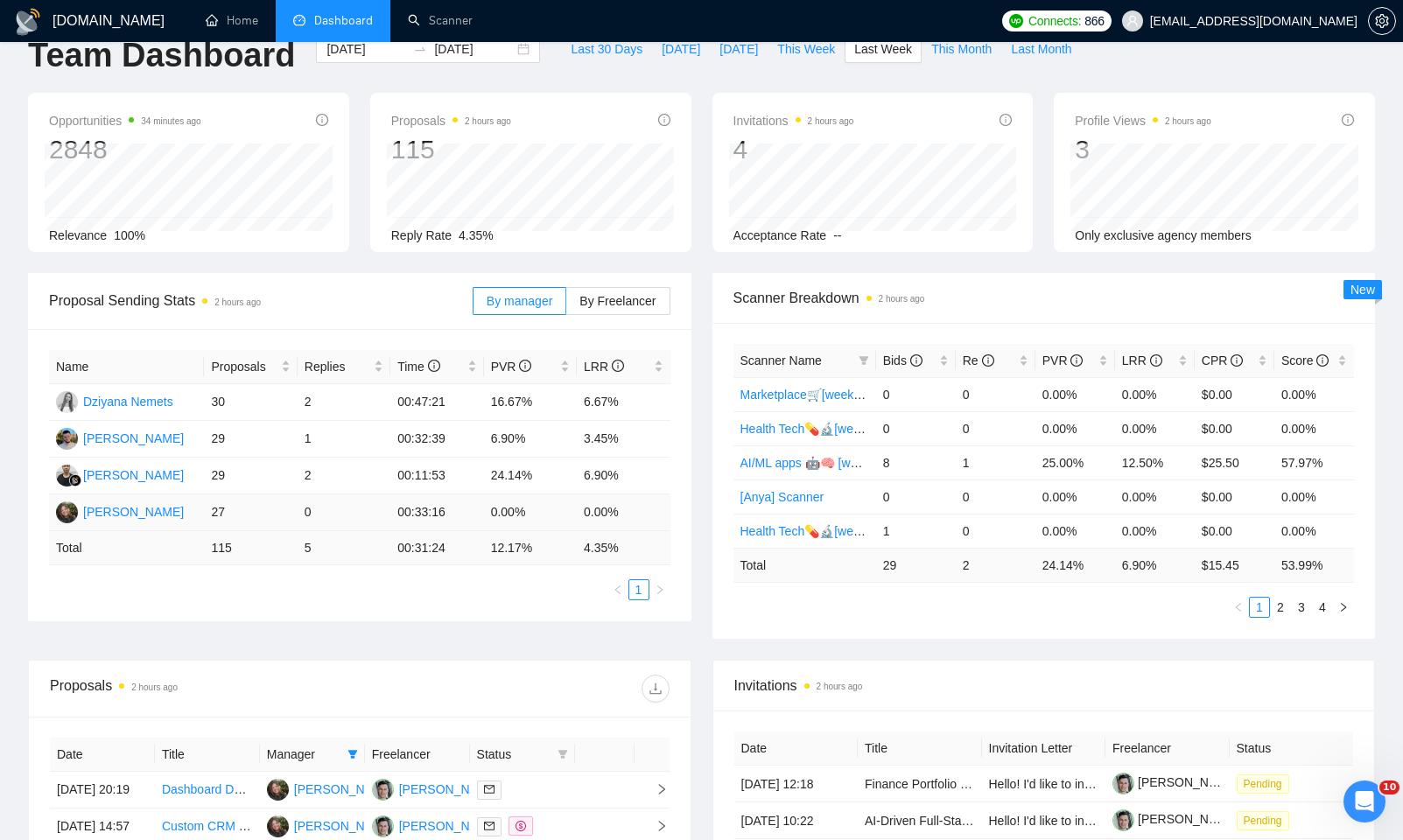
click at [302, 515] on td "0" at bounding box center [344, 512] width 92 height 36
click at [475, 597] on ul "1" at bounding box center [359, 590] width 621 height 21
click at [363, 188] on div "Proposals 2 hours ago 115 2025-09-15 Sent 16 Replied 1 Reply Rate 4.35%" at bounding box center [531, 172] width 342 height 159
drag, startPoint x: 615, startPoint y: 479, endPoint x: 494, endPoint y: 463, distance: 122.1
click at [494, 462] on tr "Ferdi Gilang Pratama 29 2 00:11:53 24.14% 6.90%" at bounding box center [359, 476] width 621 height 36
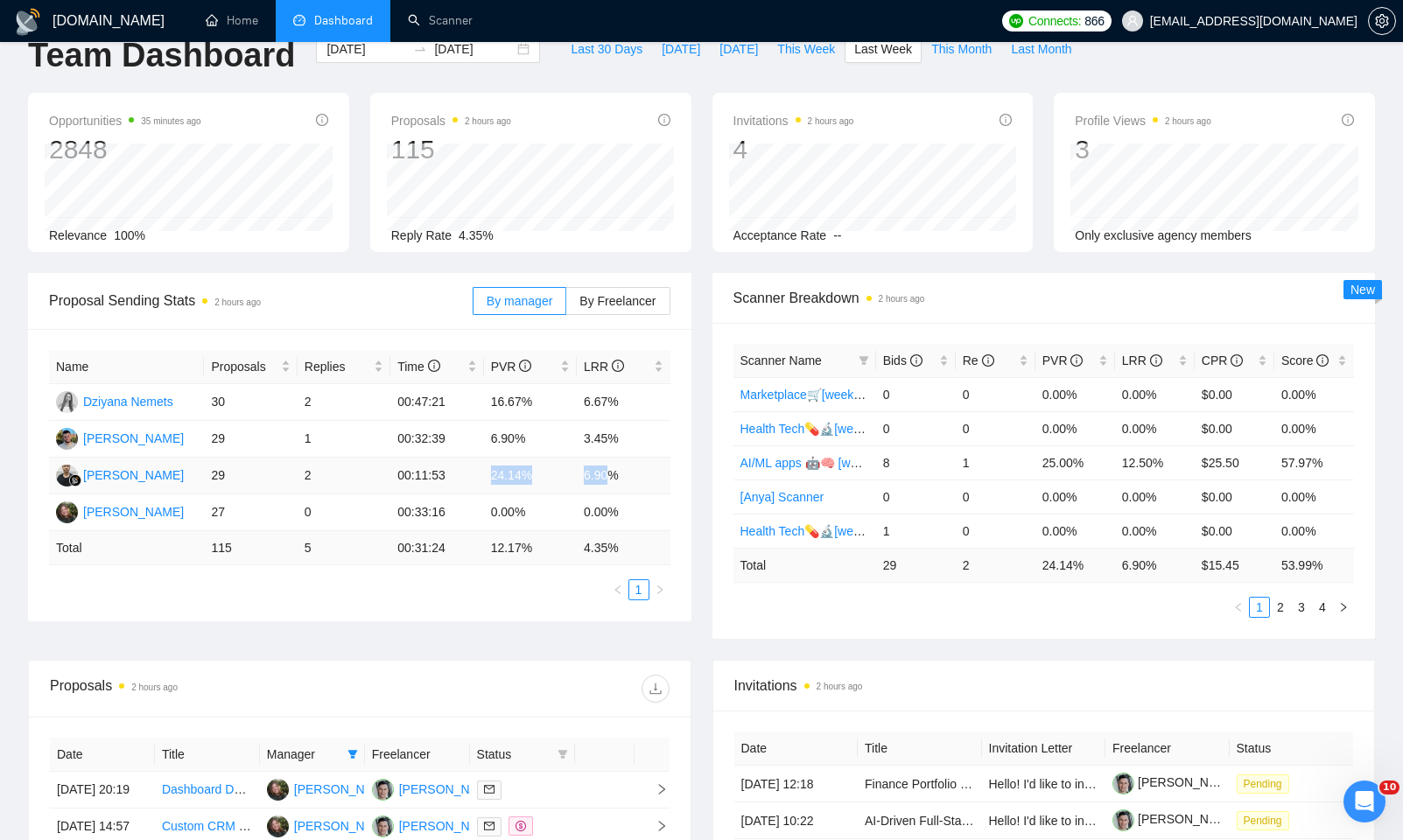
click at [488, 479] on td "24.14%" at bounding box center [530, 476] width 92 height 36
drag, startPoint x: 493, startPoint y: 476, endPoint x: 523, endPoint y: 479, distance: 30.1
click at [523, 479] on td "24.14%" at bounding box center [530, 476] width 92 height 36
click at [437, 477] on td "00:11:53" at bounding box center [437, 476] width 92 height 36
click at [438, 477] on td "00:11:53" at bounding box center [437, 476] width 92 height 36
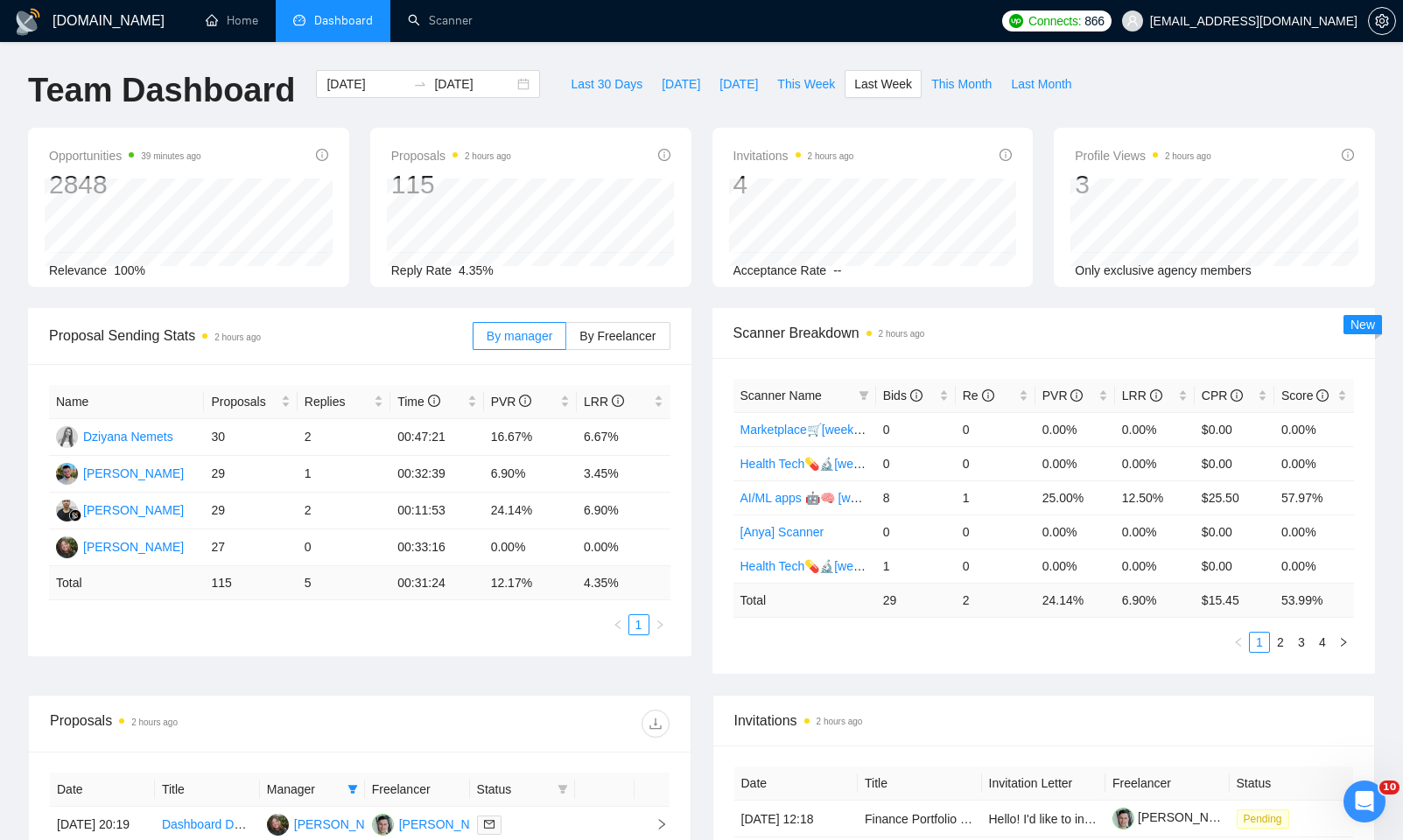
scroll to position [0, 0]
click at [328, 83] on input "2025-09-15" at bounding box center [366, 84] width 80 height 20
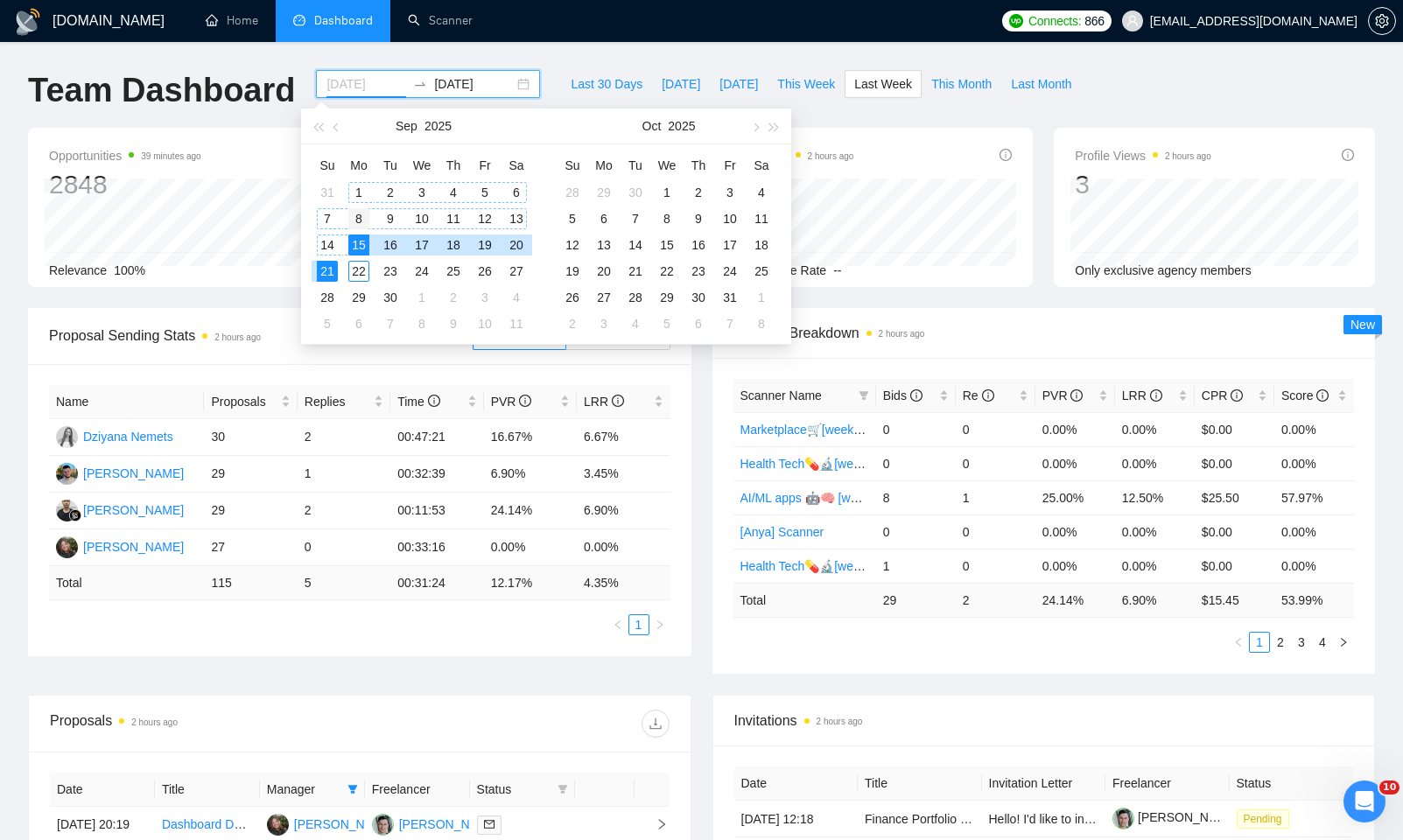
type input "2025-09-08"
click at [357, 214] on div "8" at bounding box center [359, 219] width 21 height 21
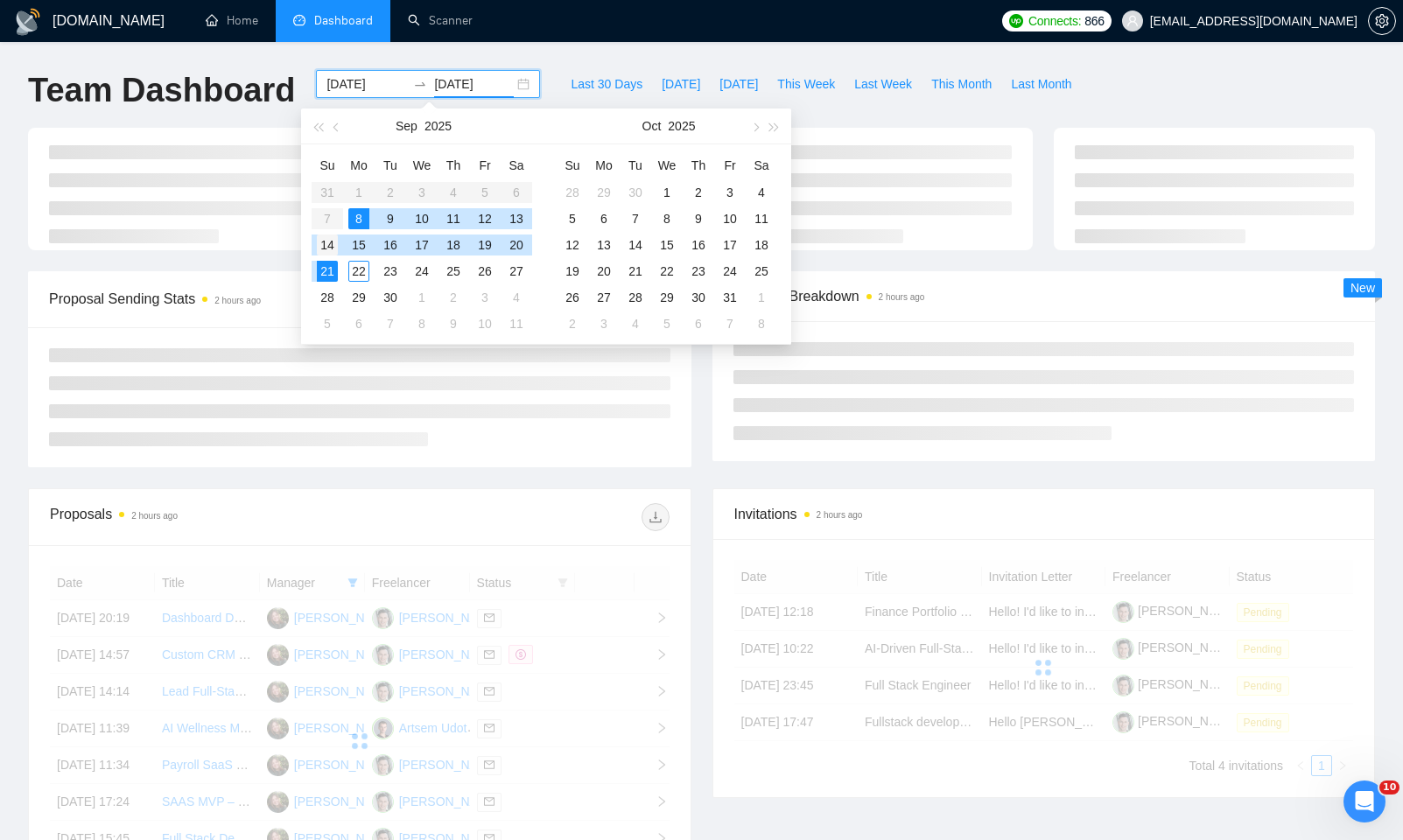
type input "2025-09-14"
click at [334, 240] on div "14" at bounding box center [327, 245] width 21 height 21
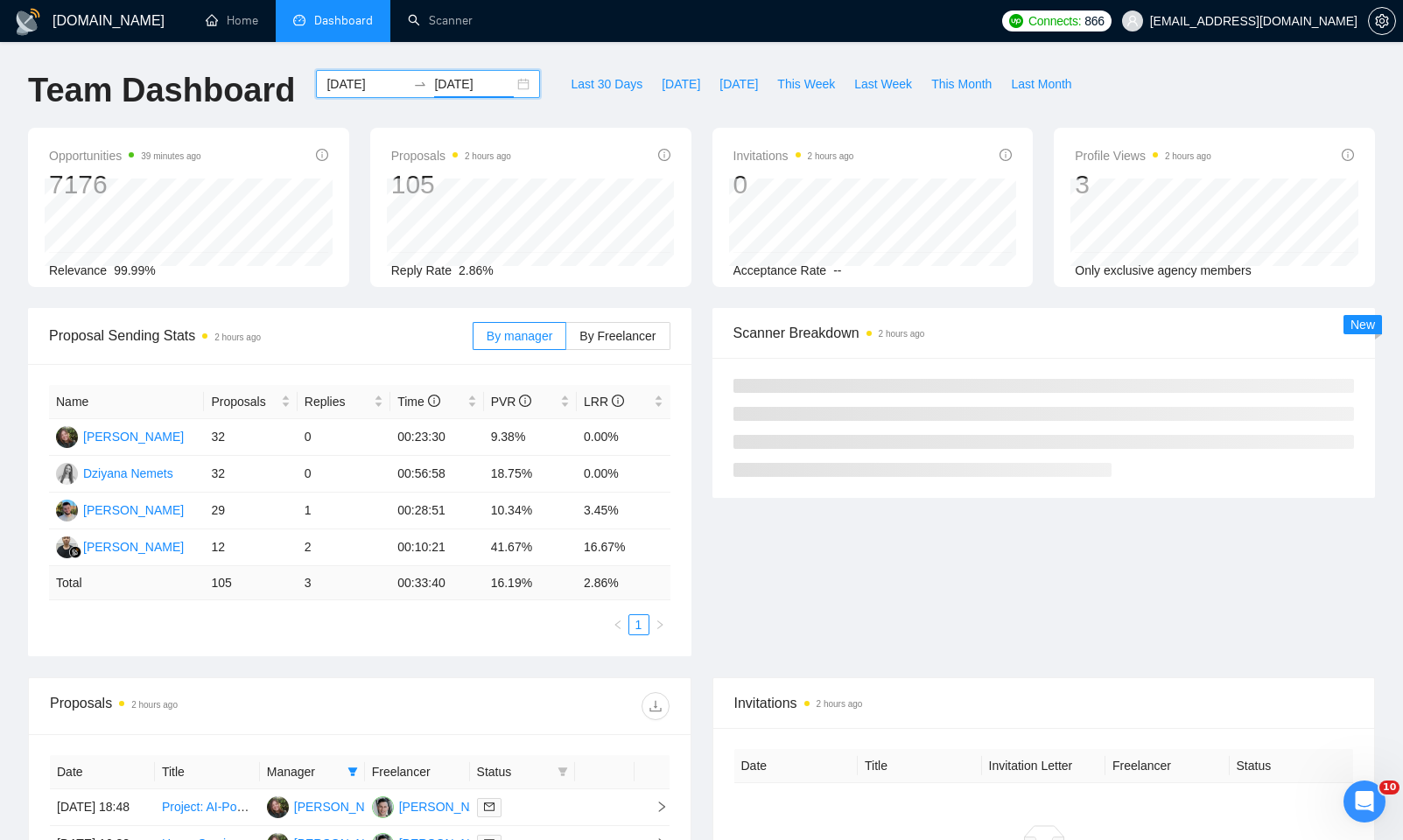
click at [364, 191] on div "Proposals 2 hours ago 105 Reply Rate 2.86%" at bounding box center [531, 207] width 342 height 159
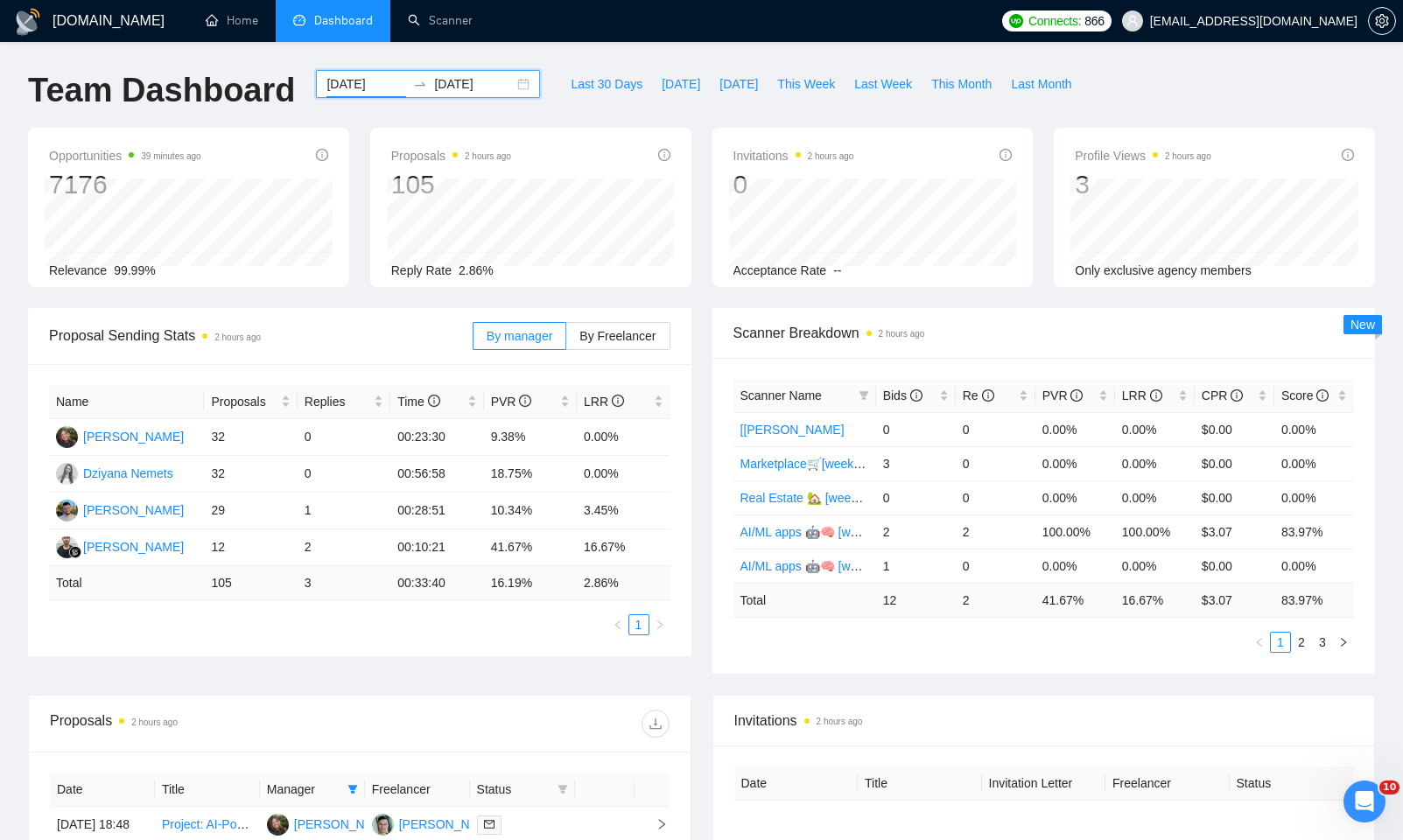
click at [349, 81] on input "2025-09-08" at bounding box center [366, 84] width 80 height 20
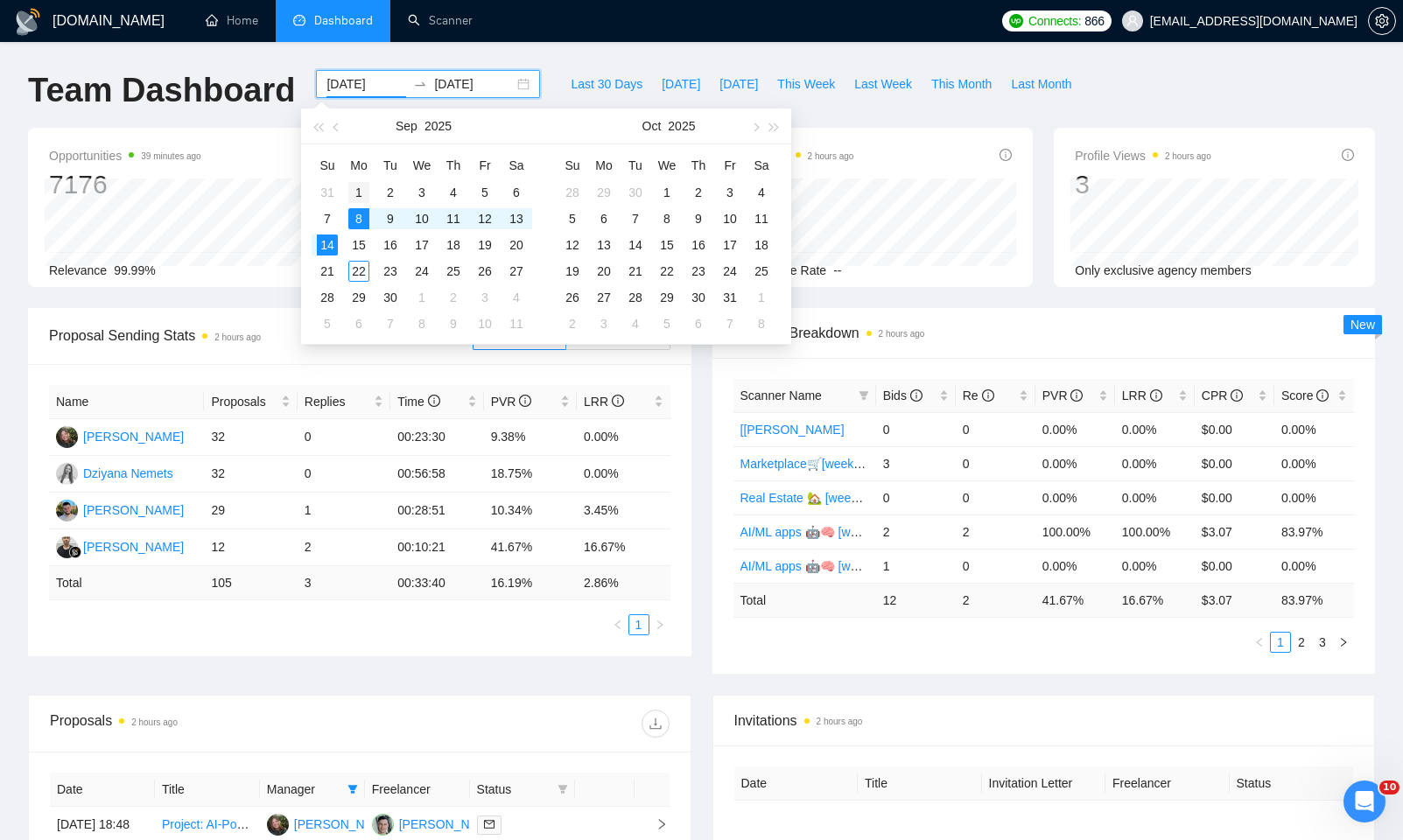
type input "2025-09-01"
click at [357, 197] on div "1" at bounding box center [359, 193] width 21 height 21
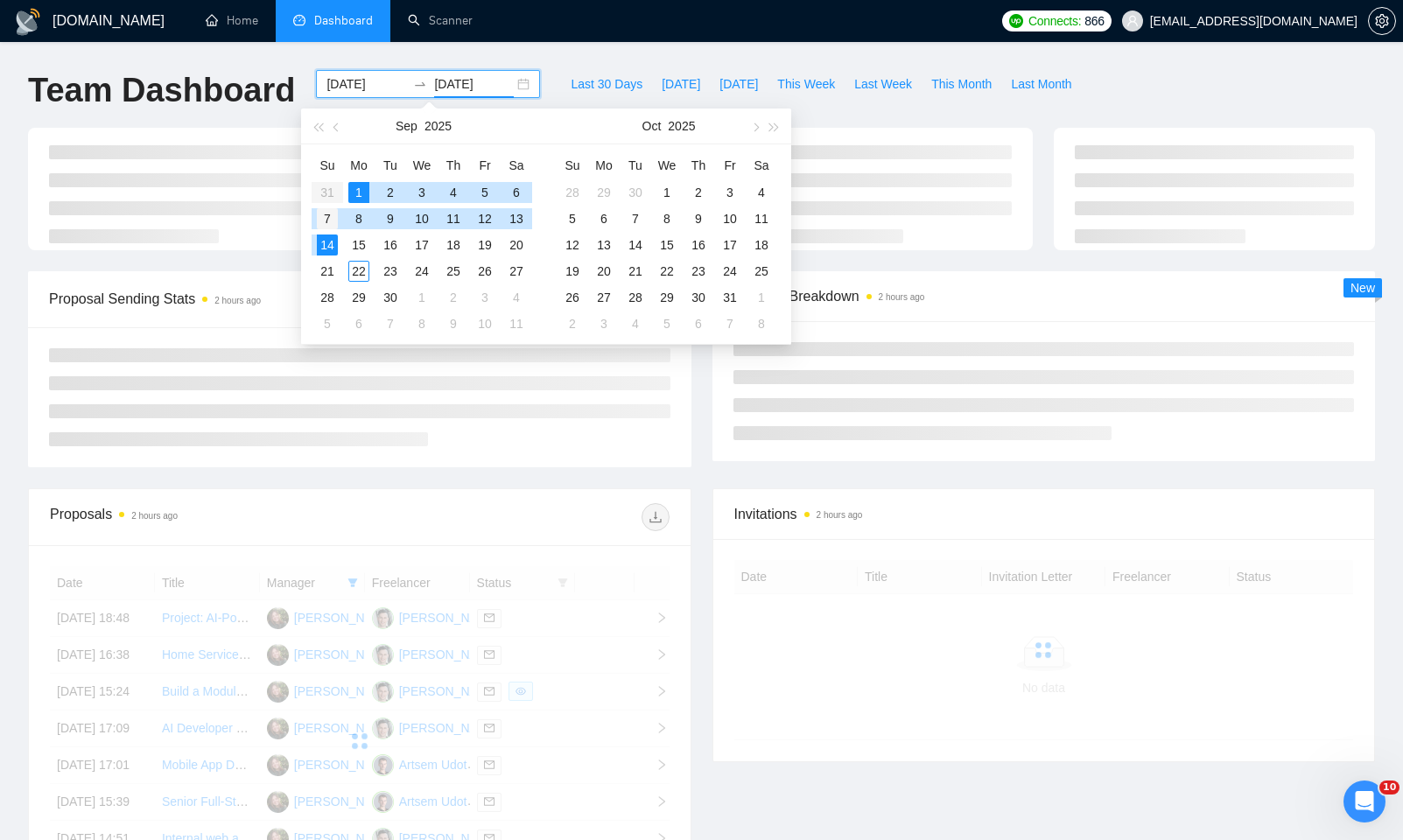
type input "2025-09-07"
click at [331, 215] on div "7" at bounding box center [327, 219] width 21 height 21
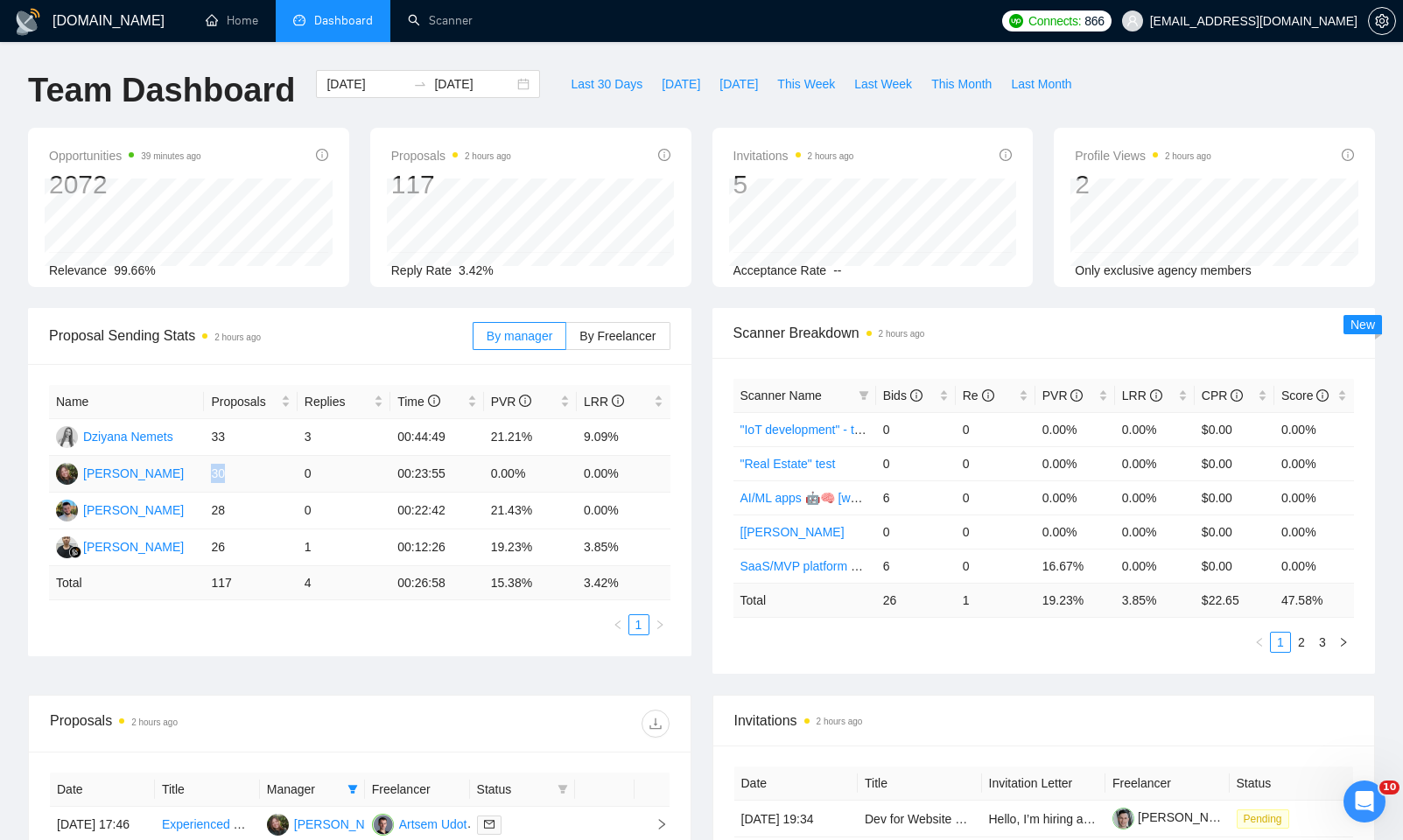
drag, startPoint x: 207, startPoint y: 473, endPoint x: 237, endPoint y: 474, distance: 30.0
click at [237, 474] on td "30" at bounding box center [250, 474] width 92 height 36
click at [244, 475] on td "30" at bounding box center [250, 474] width 92 height 36
click at [364, 224] on div "Proposals 2 hours ago 117 2025-09-01 Sent 20 Reply Rate 3.42%" at bounding box center [531, 207] width 342 height 159
click at [369, 84] on input "2025-09-01" at bounding box center [366, 84] width 80 height 20
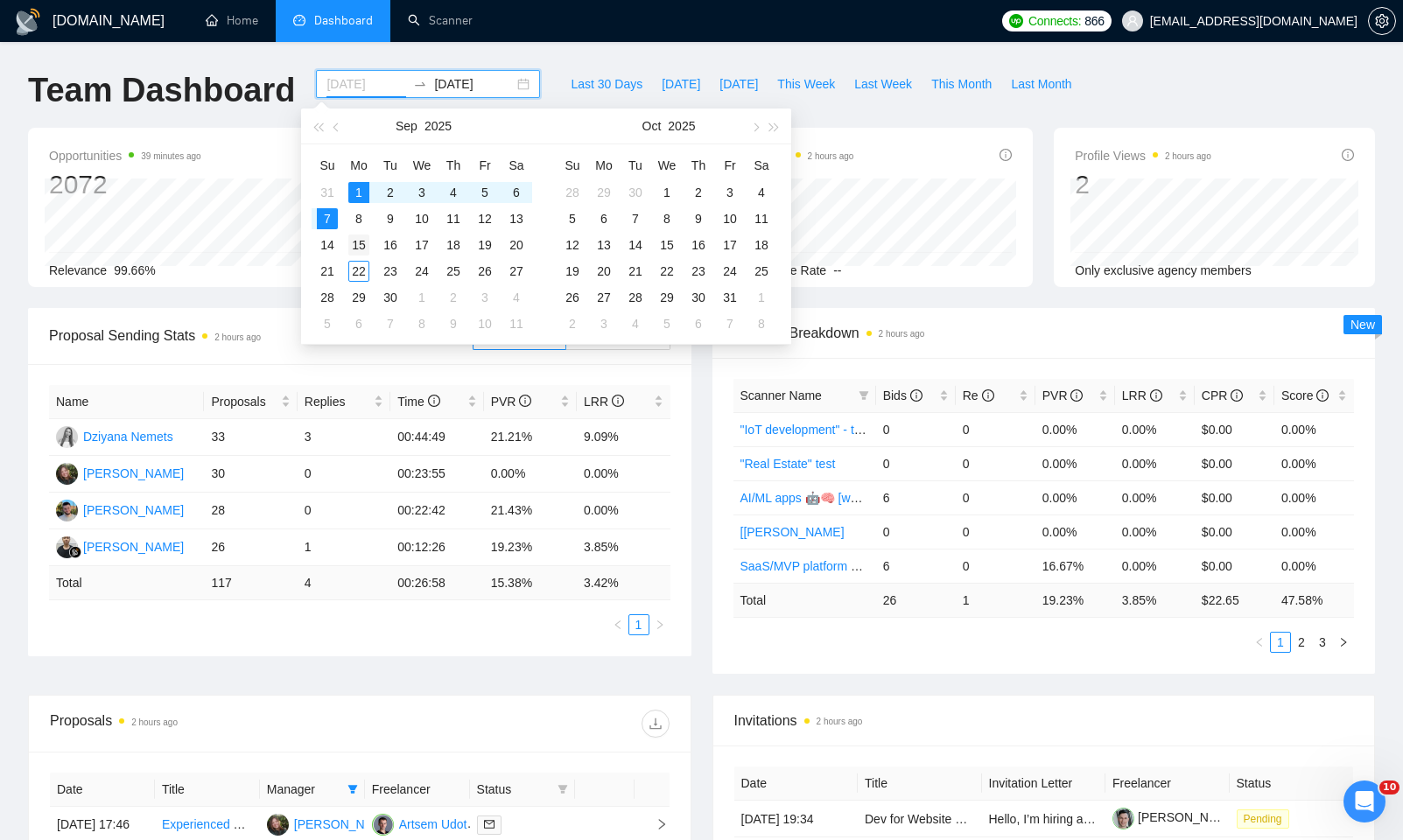
type input "2025-09-15"
click at [363, 245] on div "15" at bounding box center [359, 245] width 21 height 21
type input "2025-09-21"
click at [339, 266] on td "21" at bounding box center [326, 271] width 31 height 27
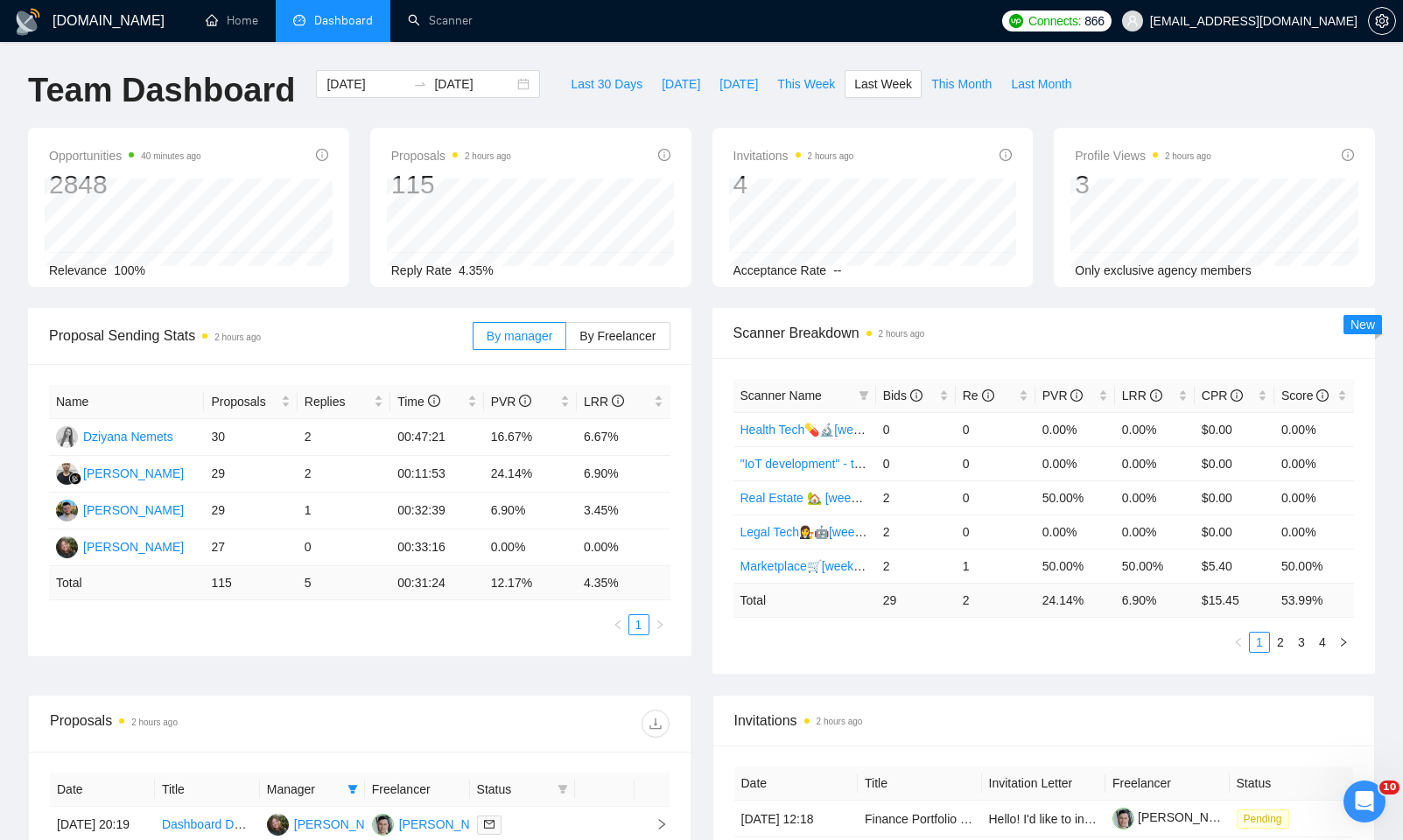
click at [892, 102] on div "Last 30 Days Today Yesterday This Week Last Week This Month Last Month" at bounding box center [821, 99] width 541 height 58
click at [902, 86] on span "Last Week" at bounding box center [883, 84] width 58 height 20
click at [705, 186] on div "Invitations 2 hours ago 4 Acceptance Rate --" at bounding box center [873, 207] width 342 height 159
click at [340, 468] on td "2" at bounding box center [344, 474] width 92 height 36
click at [701, 163] on div "Proposals 2 hours ago 115 Reply Rate 4.35%" at bounding box center [531, 207] width 342 height 159
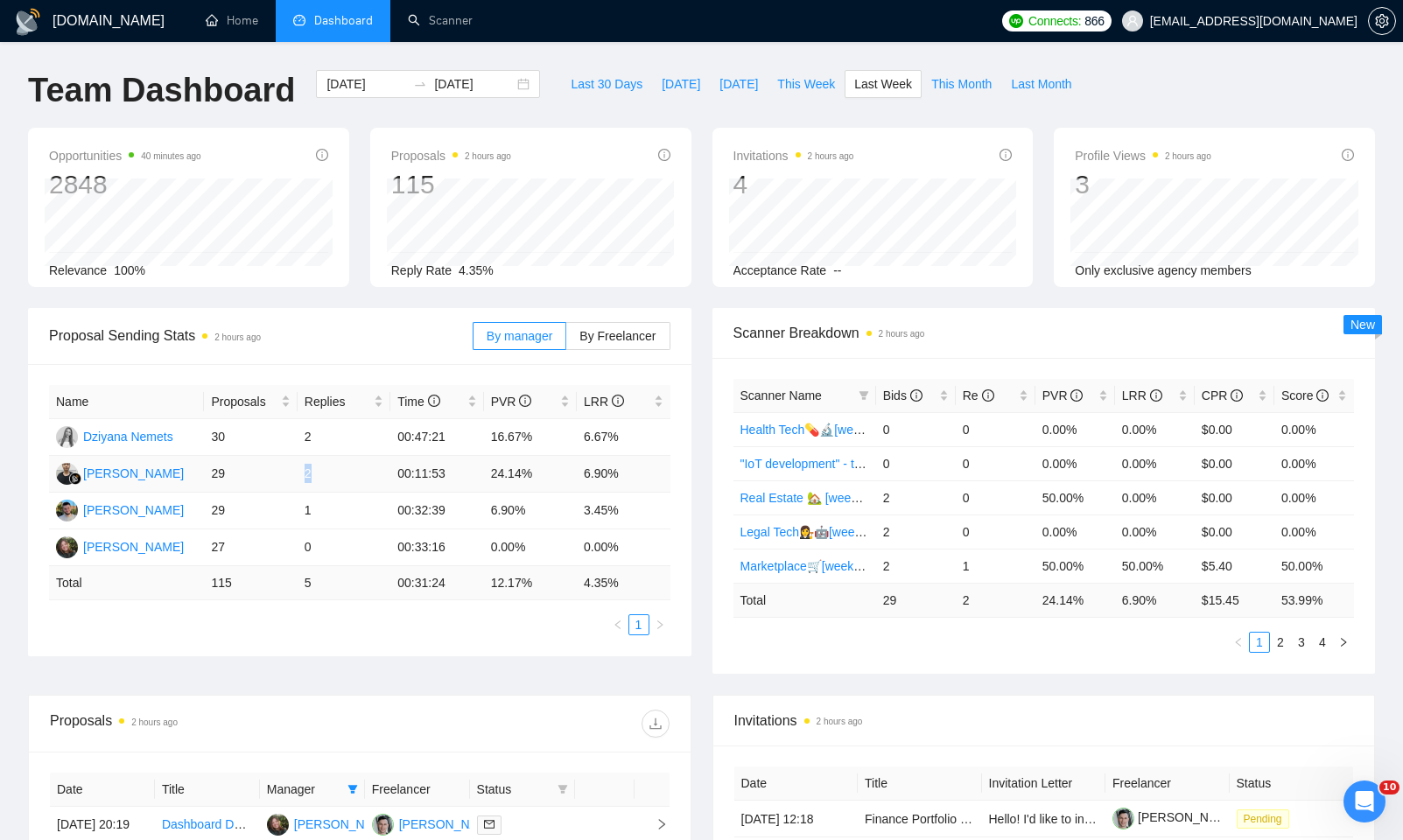
drag, startPoint x: 311, startPoint y: 477, endPoint x: 330, endPoint y: 474, distance: 19.2
click at [330, 474] on td "2" at bounding box center [344, 474] width 92 height 36
click at [333, 513] on td "1" at bounding box center [344, 510] width 92 height 36
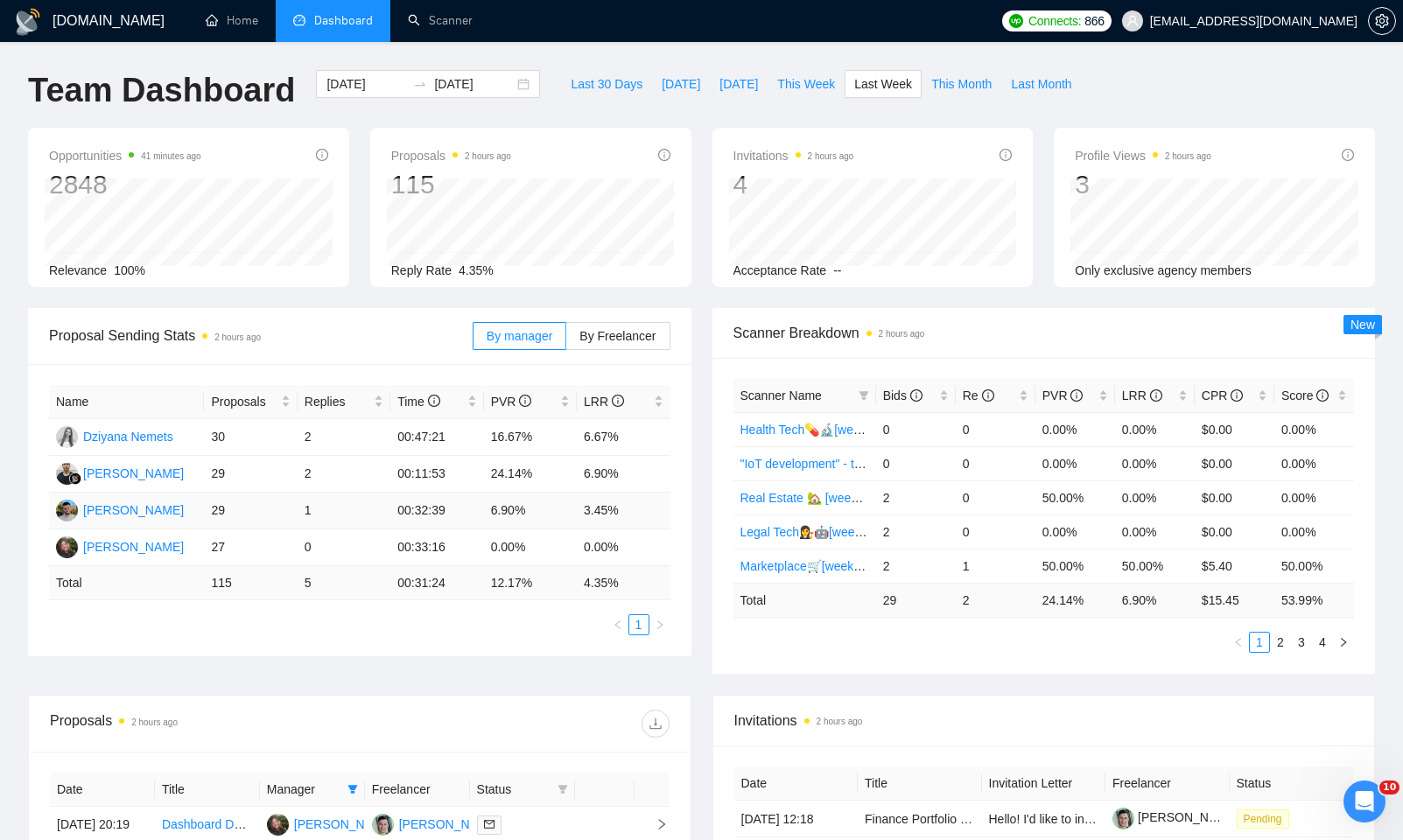
click at [333, 511] on td "1" at bounding box center [344, 510] width 92 height 36
click at [287, 470] on td "29" at bounding box center [250, 474] width 92 height 36
click at [374, 620] on ul "1" at bounding box center [359, 625] width 621 height 21
click at [238, 647] on div "Name Proposals Replies Time PVR LRR Dziyana Nemets 30 2 00:47:21 16.67% 6.67% F…" at bounding box center [360, 510] width 663 height 292
click at [477, 616] on div "Name Proposals Replies Time PVR LRR Dziyana Nemets 30 2 00:47:21 16.67% 6.67% F…" at bounding box center [359, 510] width 621 height 251
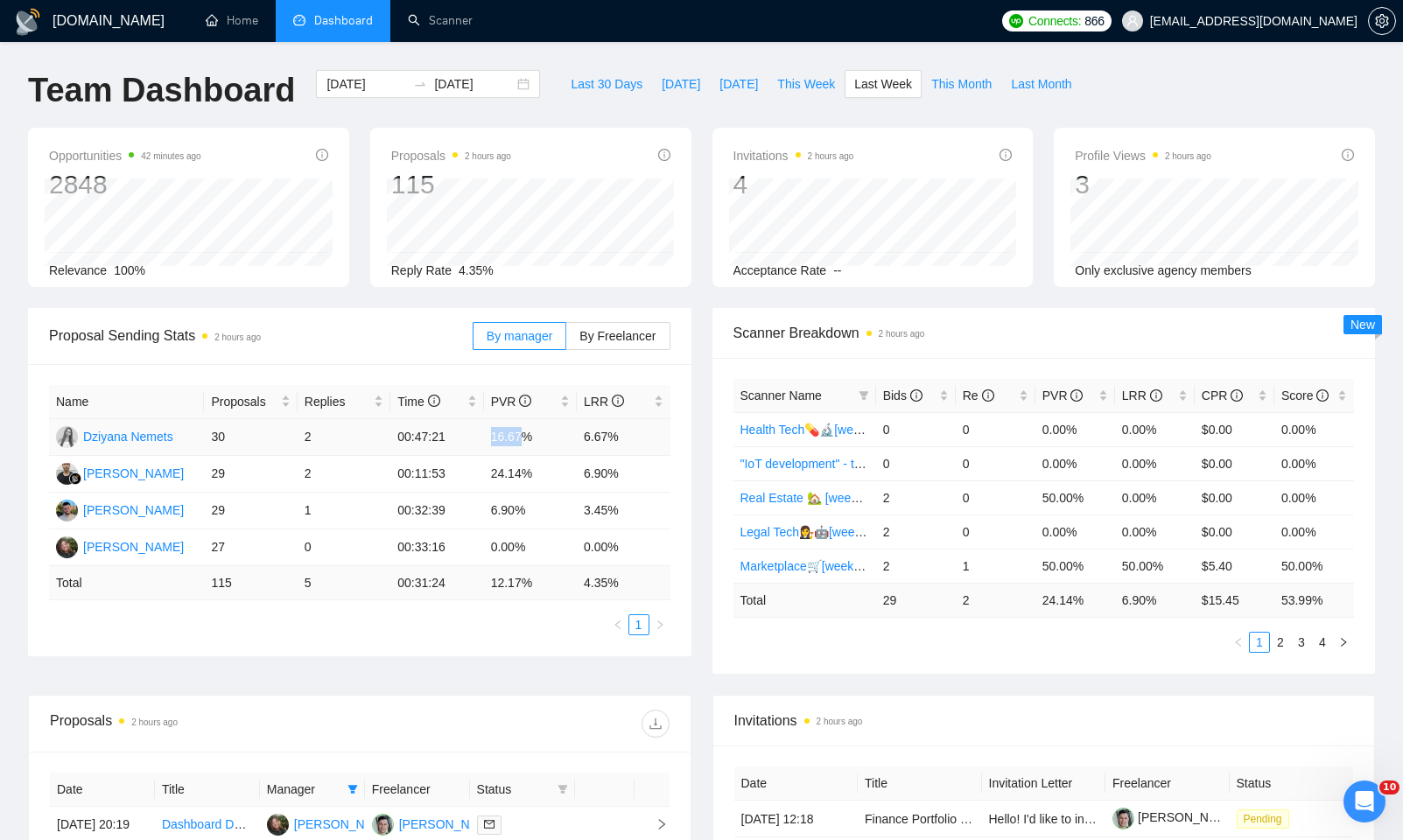
drag, startPoint x: 493, startPoint y: 439, endPoint x: 522, endPoint y: 438, distance: 29.0
click at [522, 438] on td "16.67%" at bounding box center [530, 437] width 92 height 36
drag, startPoint x: 493, startPoint y: 472, endPoint x: 516, endPoint y: 474, distance: 23.1
click at [516, 474] on td "24.14%" at bounding box center [530, 474] width 92 height 36
click at [493, 516] on td "6.90%" at bounding box center [530, 510] width 92 height 36
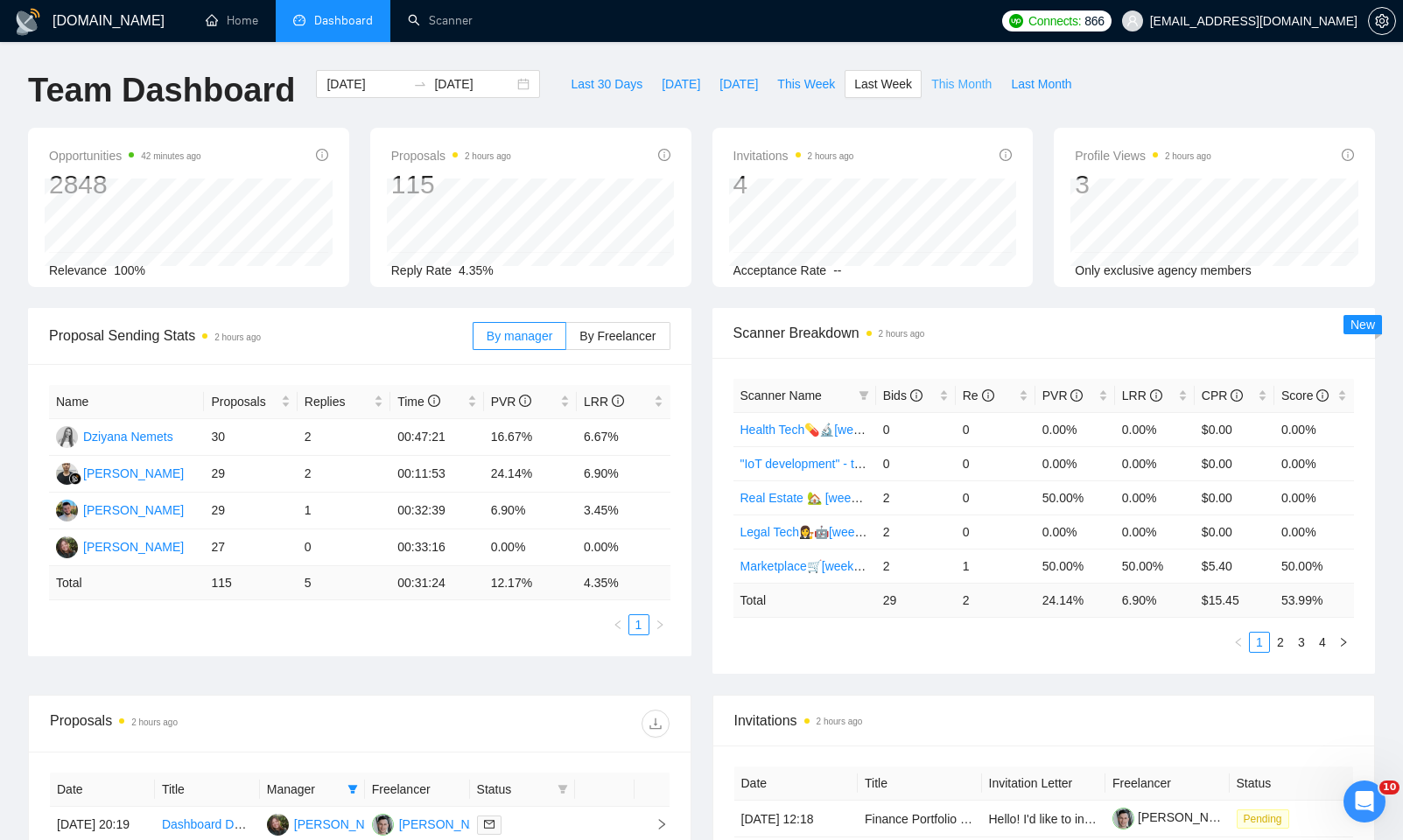
click at [960, 87] on span "This Month" at bounding box center [961, 84] width 60 height 20
type input "2025-09-01"
type input "2025-09-30"
drag, startPoint x: 494, startPoint y: 513, endPoint x: 538, endPoint y: 518, distance: 44.3
click at [538, 518] on td "12.79%" at bounding box center [530, 510] width 92 height 36
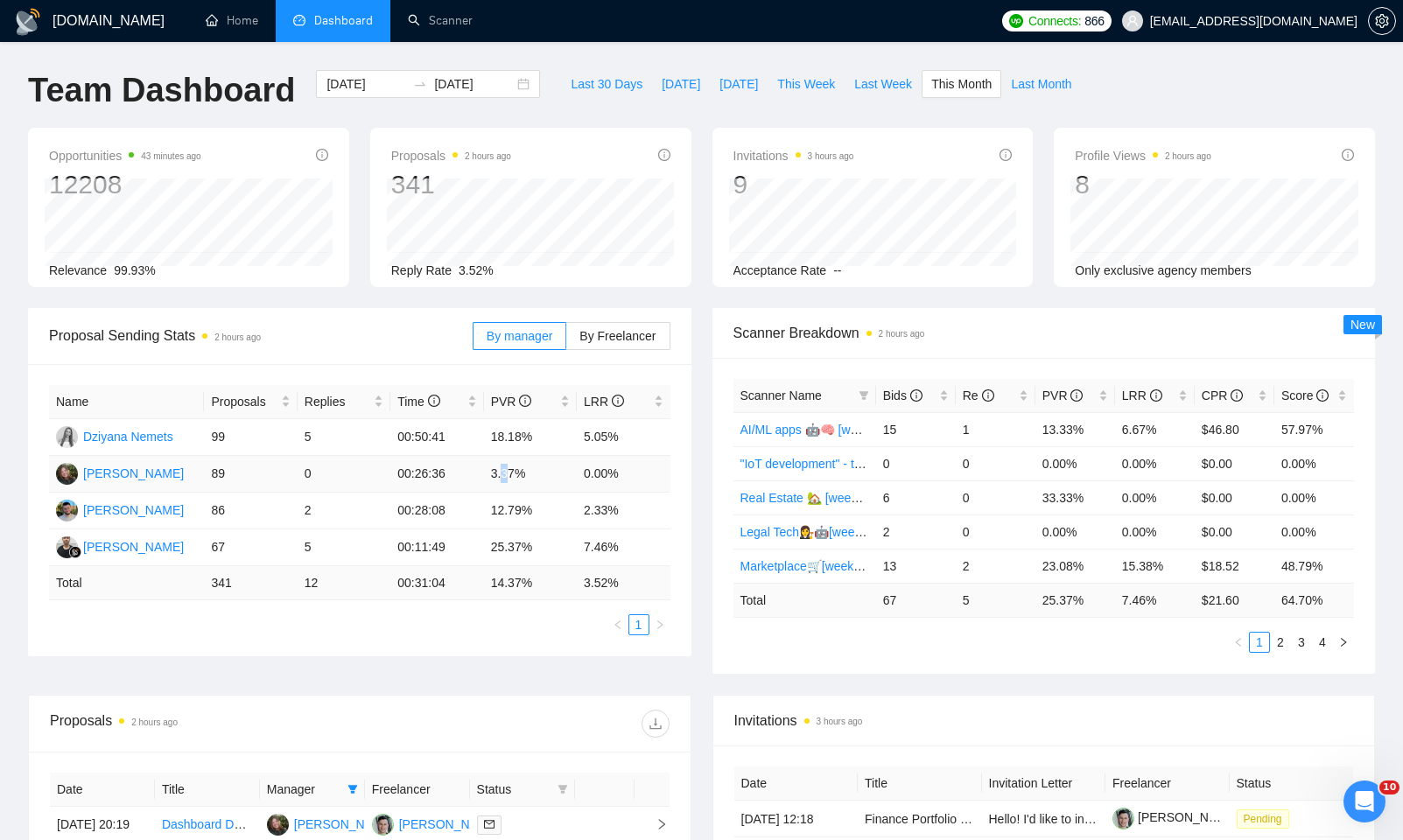
click at [508, 479] on td "3.37%" at bounding box center [530, 474] width 92 height 36
drag, startPoint x: 488, startPoint y: 550, endPoint x: 527, endPoint y: 551, distance: 39.0
click at [527, 551] on td "25.37%" at bounding box center [530, 548] width 92 height 36
click at [567, 537] on td "25.37%" at bounding box center [530, 548] width 92 height 36
drag, startPoint x: 537, startPoint y: 545, endPoint x: 461, endPoint y: 552, distance: 76.3
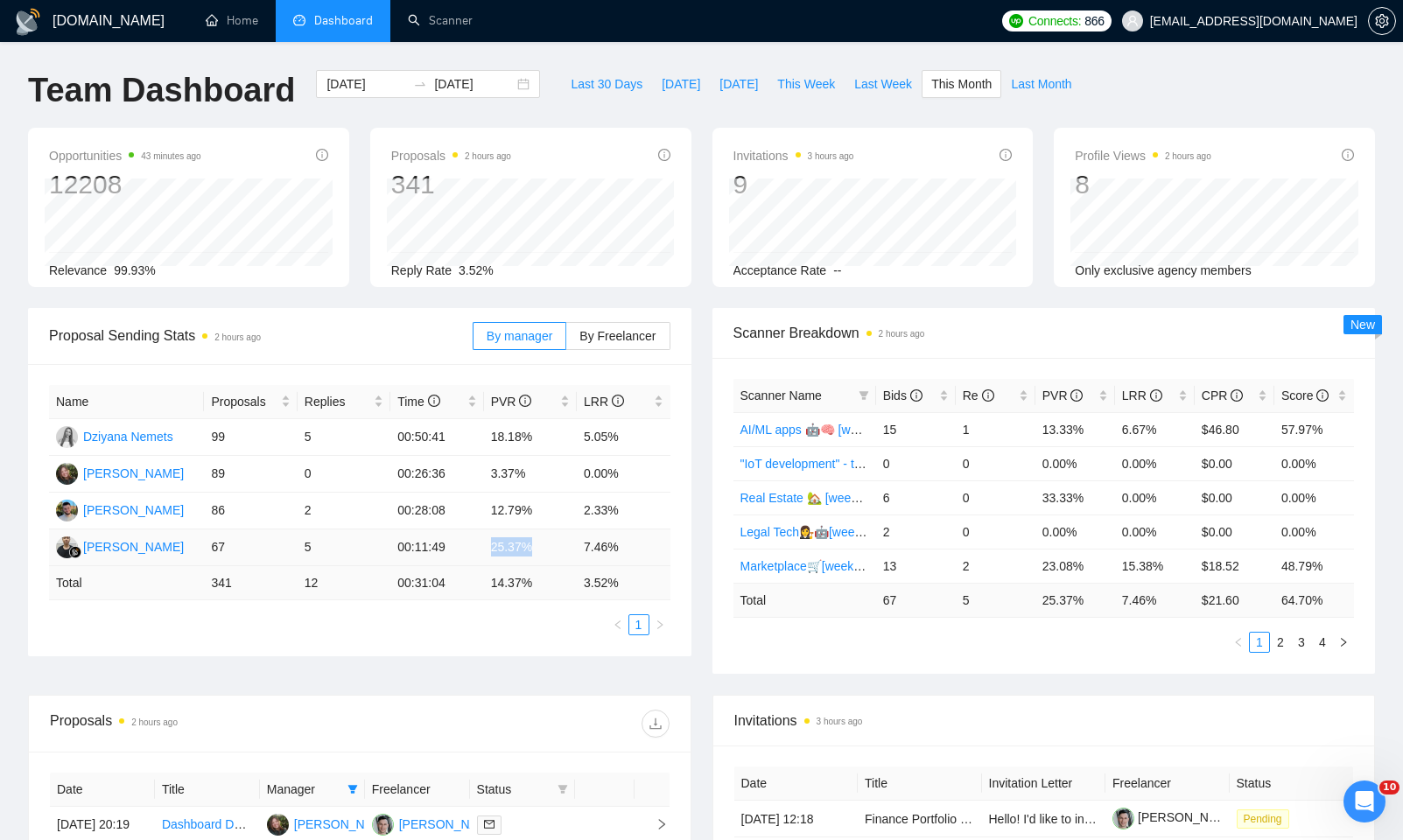
click at [461, 552] on tr "Ferdi Gilang Pratama 67 5 00:11:49 25.37% 7.46%" at bounding box center [359, 548] width 621 height 36
click at [461, 551] on td "00:11:49" at bounding box center [437, 548] width 92 height 36
click at [380, 507] on td "2" at bounding box center [344, 510] width 92 height 36
drag, startPoint x: 408, startPoint y: 508, endPoint x: 441, endPoint y: 508, distance: 33.0
click at [441, 508] on td "00:28:08" at bounding box center [437, 510] width 92 height 36
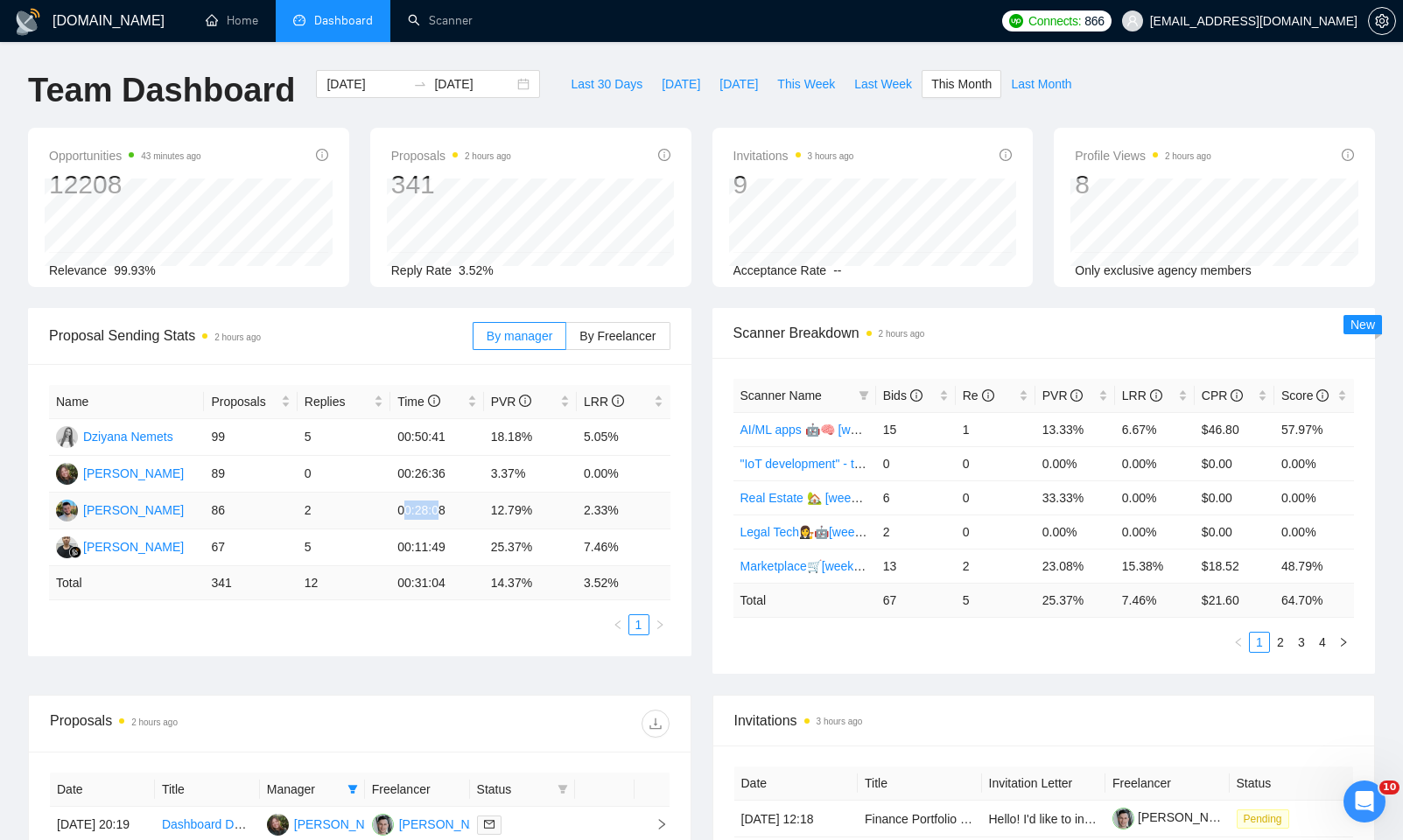
click at [441, 508] on td "00:28:08" at bounding box center [437, 510] width 92 height 36
click at [439, 508] on td "00:28:08" at bounding box center [437, 510] width 92 height 36
click at [609, 657] on div "Proposal Sending Stats 2 hours ago By manager By Freelancer Name Proposals Repl…" at bounding box center [702, 501] width 1368 height 387
click at [1183, 84] on div "Team Dashboard 2025-09-01 2025-09-30 Last 30 Days Today Yesterday This Week Las…" at bounding box center [702, 99] width 1368 height 58
click at [1183, 83] on div "Team Dashboard 2025-09-01 2025-09-30 Last 30 Days Today Yesterday This Week Las…" at bounding box center [702, 99] width 1368 height 58
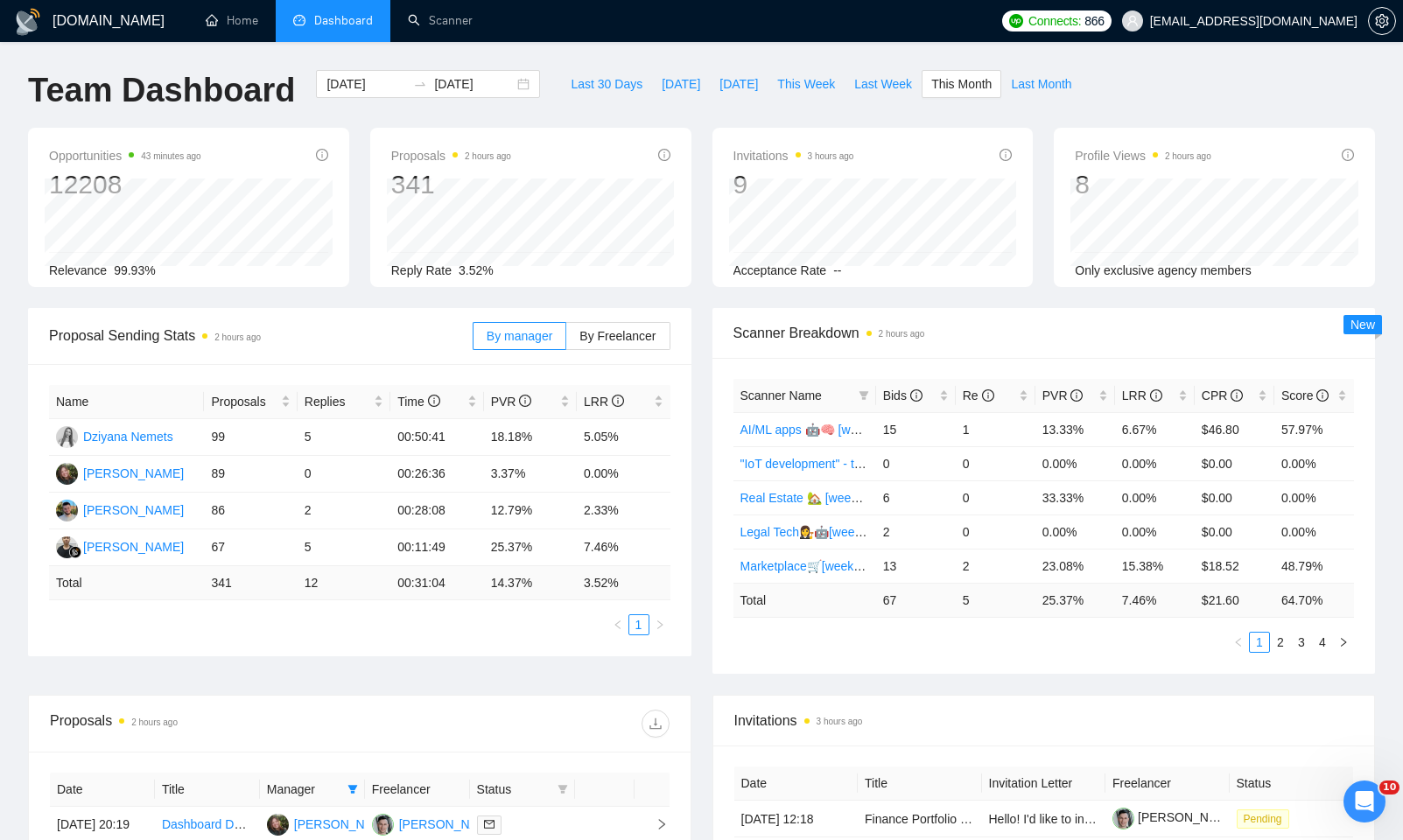
click at [1183, 83] on div "Team Dashboard 2025-09-01 2025-09-30 Last 30 Days Today Yesterday This Week Las…" at bounding box center [702, 99] width 1368 height 58
